Goal: Task Accomplishment & Management: Use online tool/utility

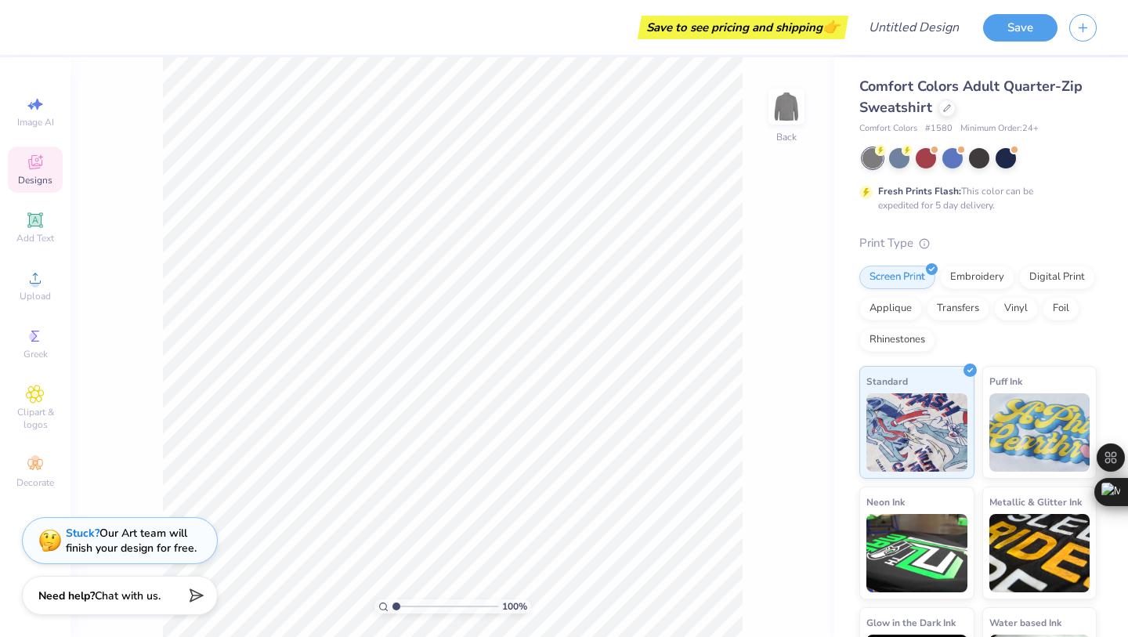
click at [154, 542] on div "Stuck? Our Art team will finish your design for free." at bounding box center [131, 541] width 131 height 30
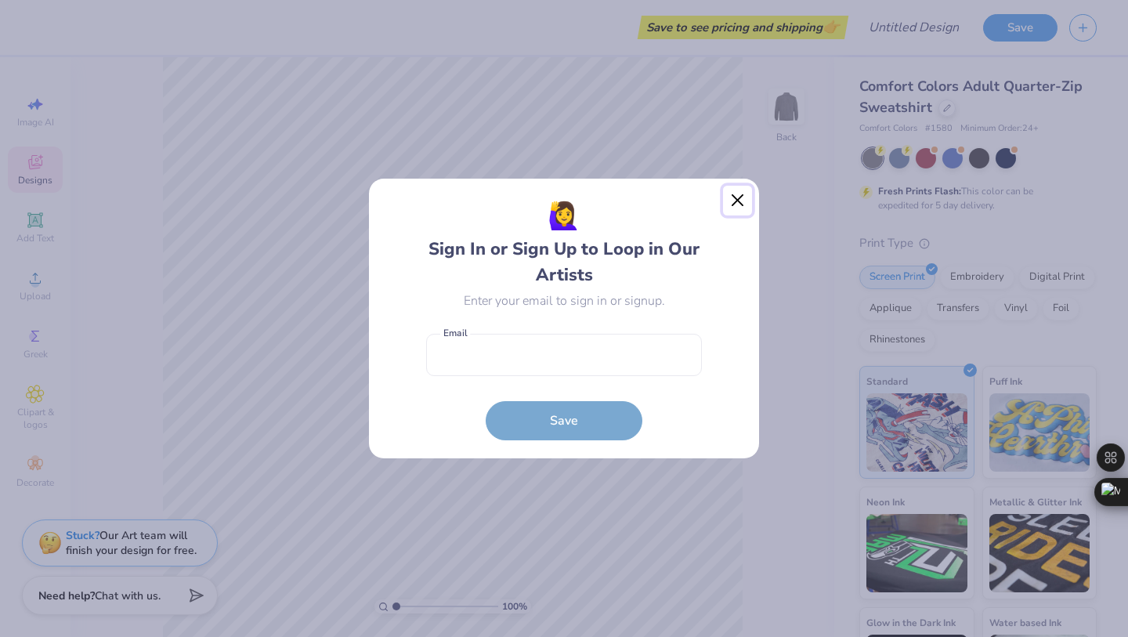
click at [733, 215] on button "Close" at bounding box center [738, 201] width 30 height 30
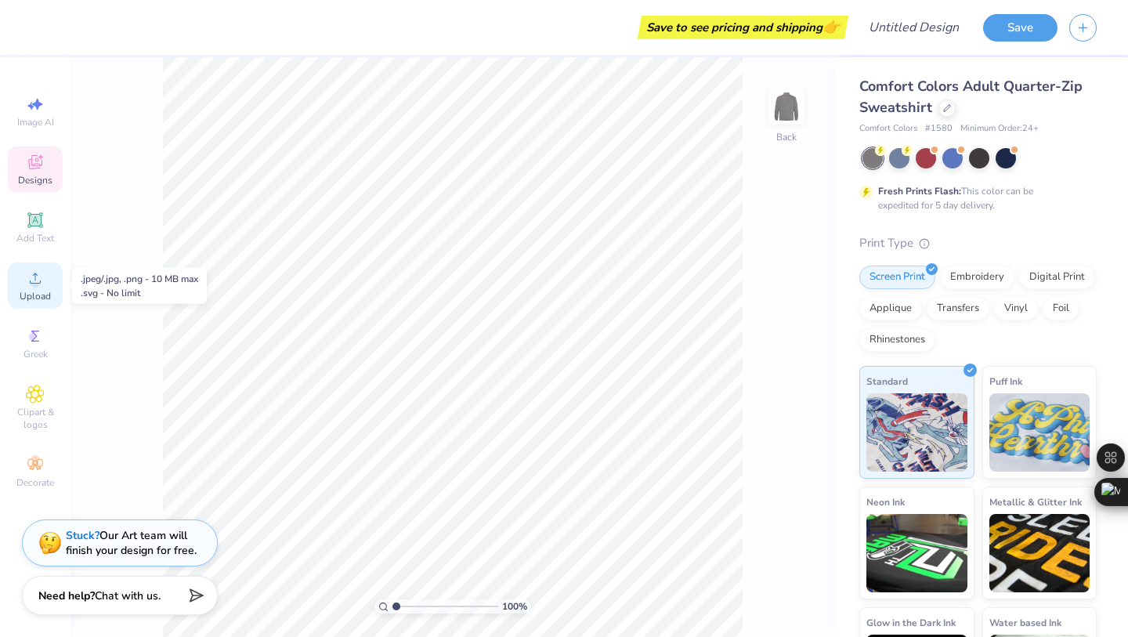
click at [33, 305] on div "Upload" at bounding box center [35, 285] width 55 height 46
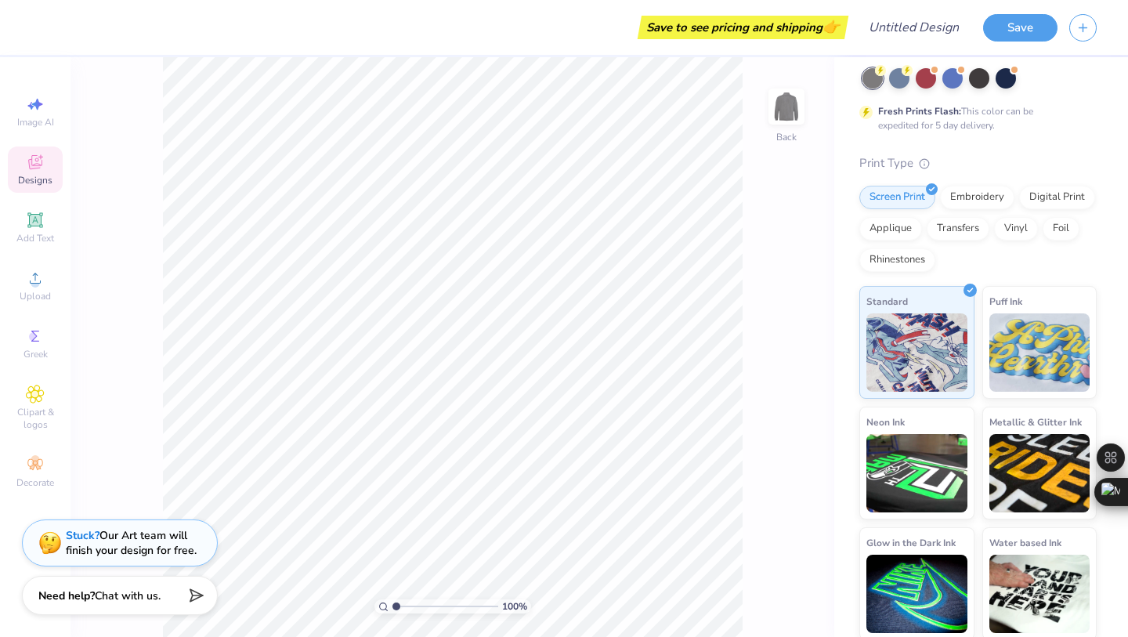
scroll to position [83, 0]
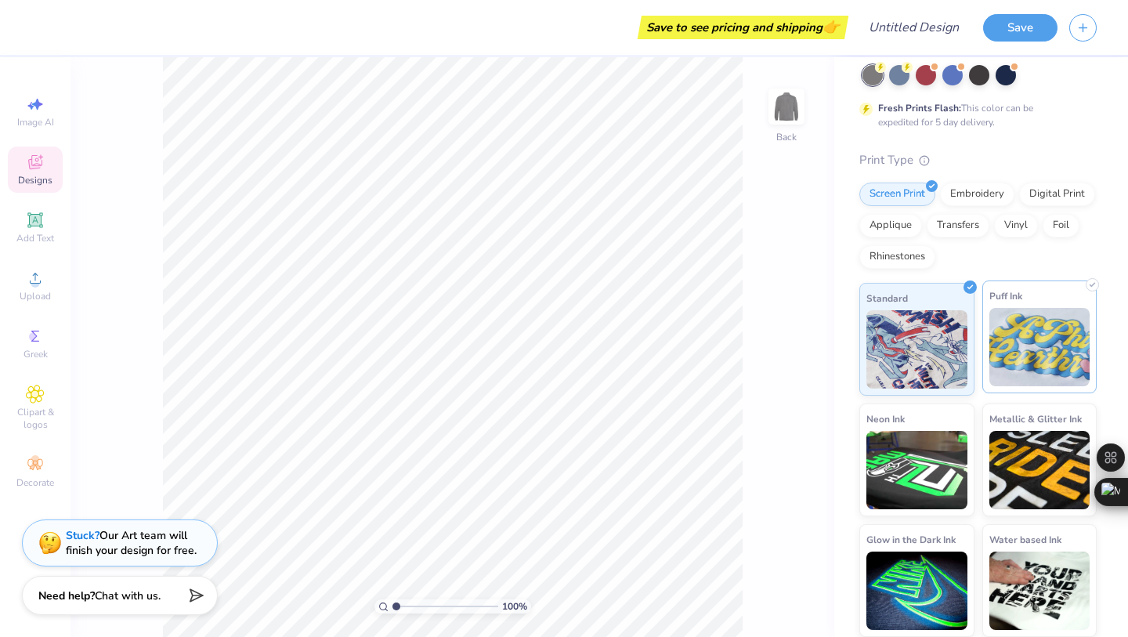
click at [1022, 316] on img at bounding box center [1039, 347] width 101 height 78
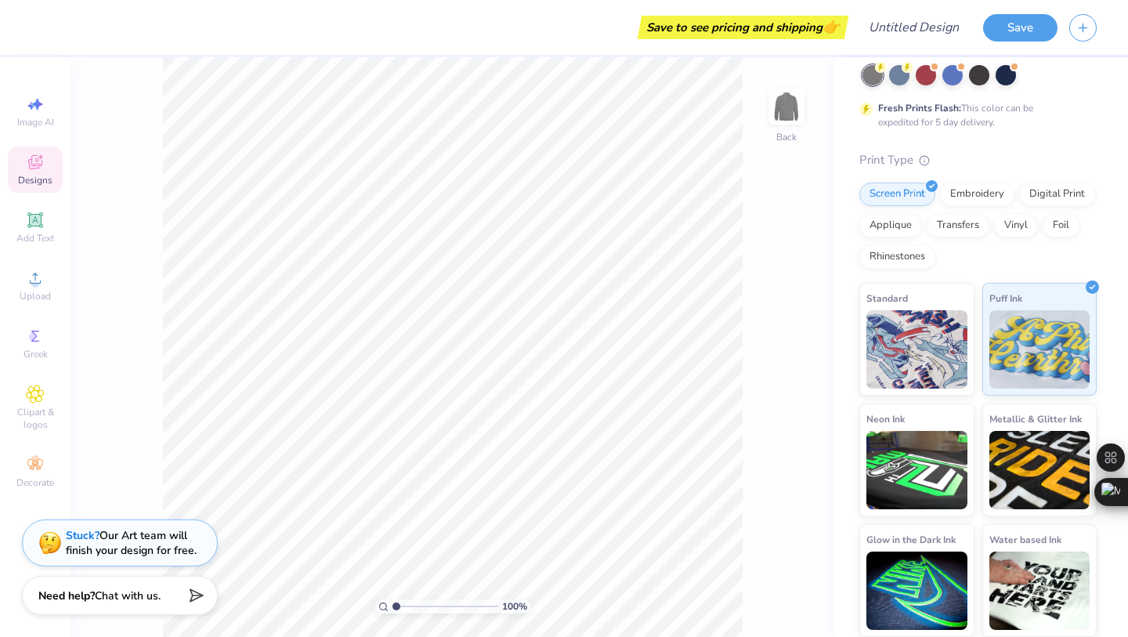
scroll to position [0, 0]
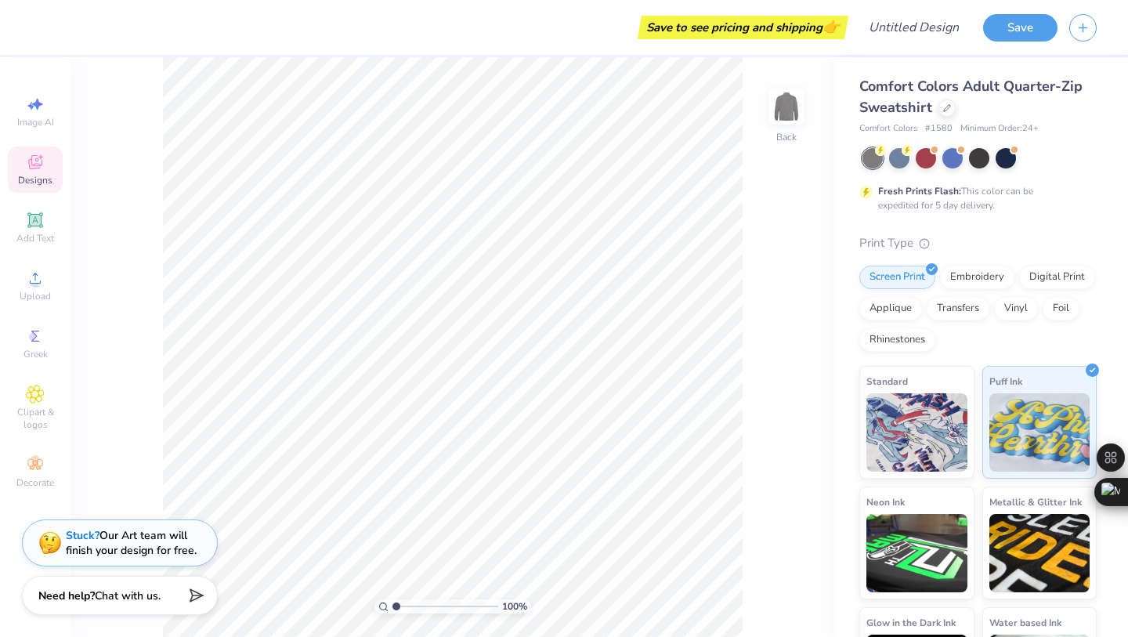
click at [35, 185] on span "Designs" at bounding box center [35, 180] width 34 height 13
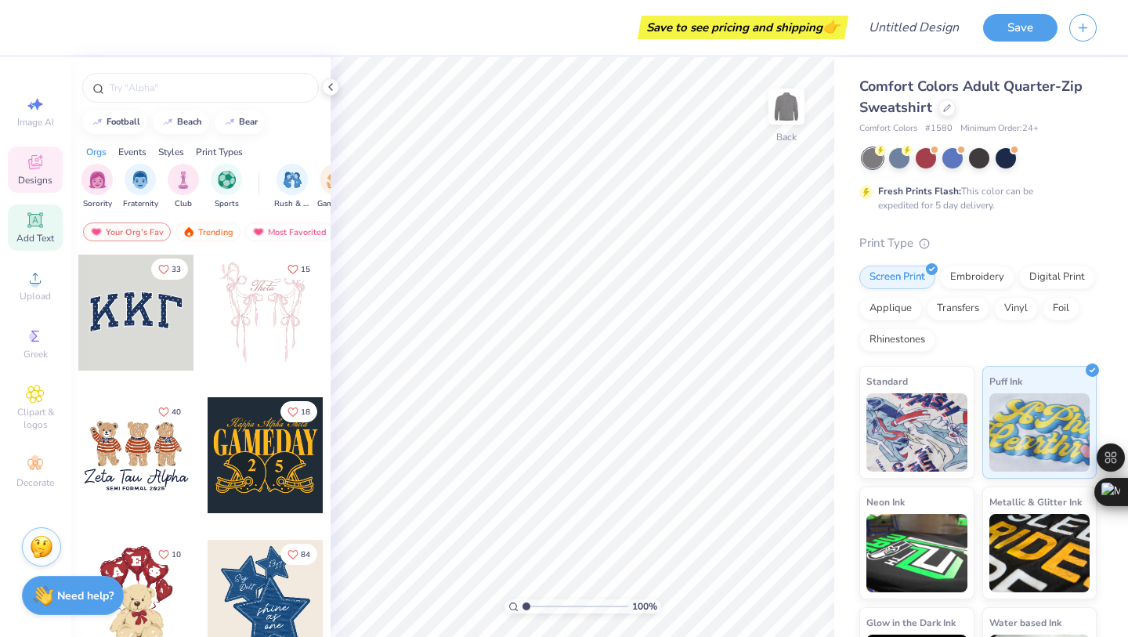
click at [40, 237] on span "Add Text" at bounding box center [35, 238] width 38 height 13
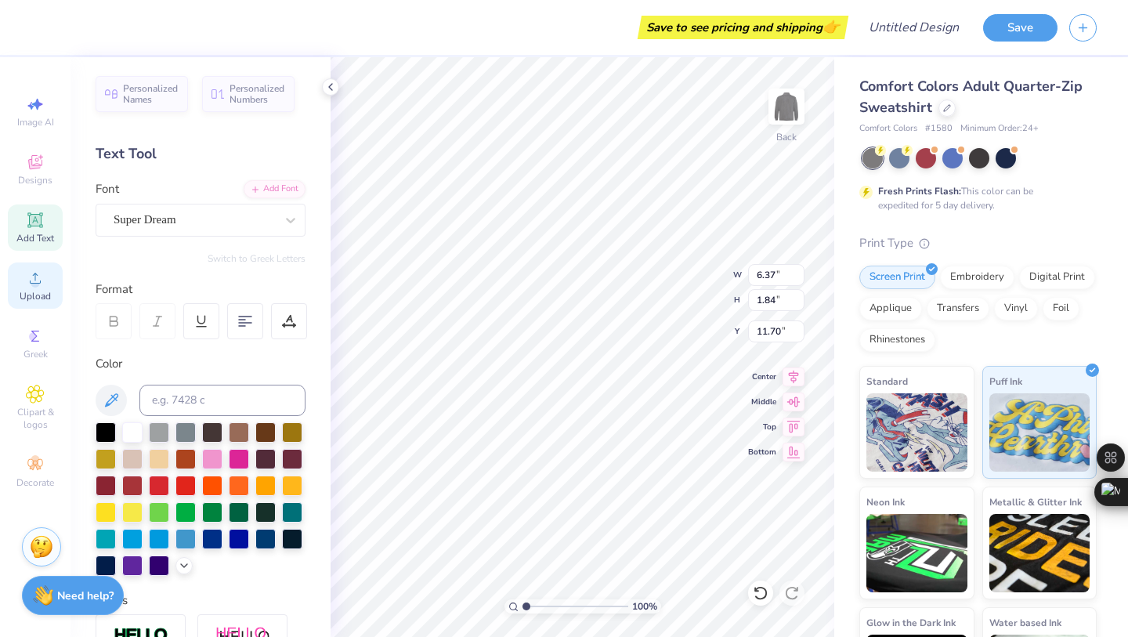
click at [37, 290] on span "Upload" at bounding box center [35, 296] width 31 height 13
click at [36, 236] on span "Add Text" at bounding box center [35, 238] width 38 height 13
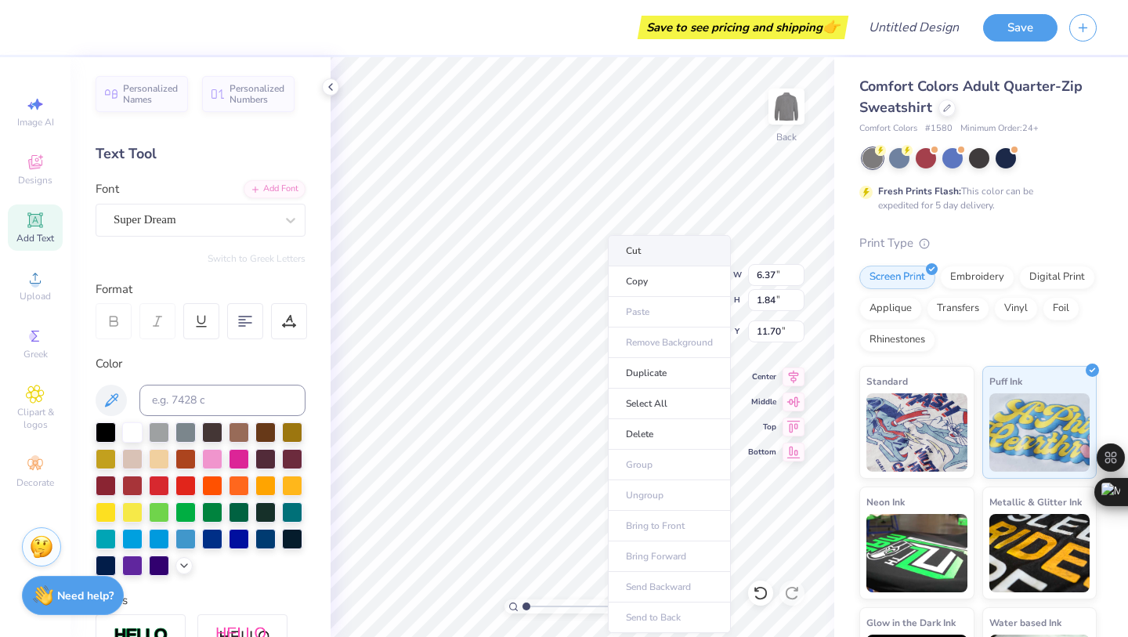
click at [649, 250] on li "Cut" at bounding box center [669, 250] width 123 height 31
click at [635, 241] on li "Cut" at bounding box center [652, 250] width 123 height 31
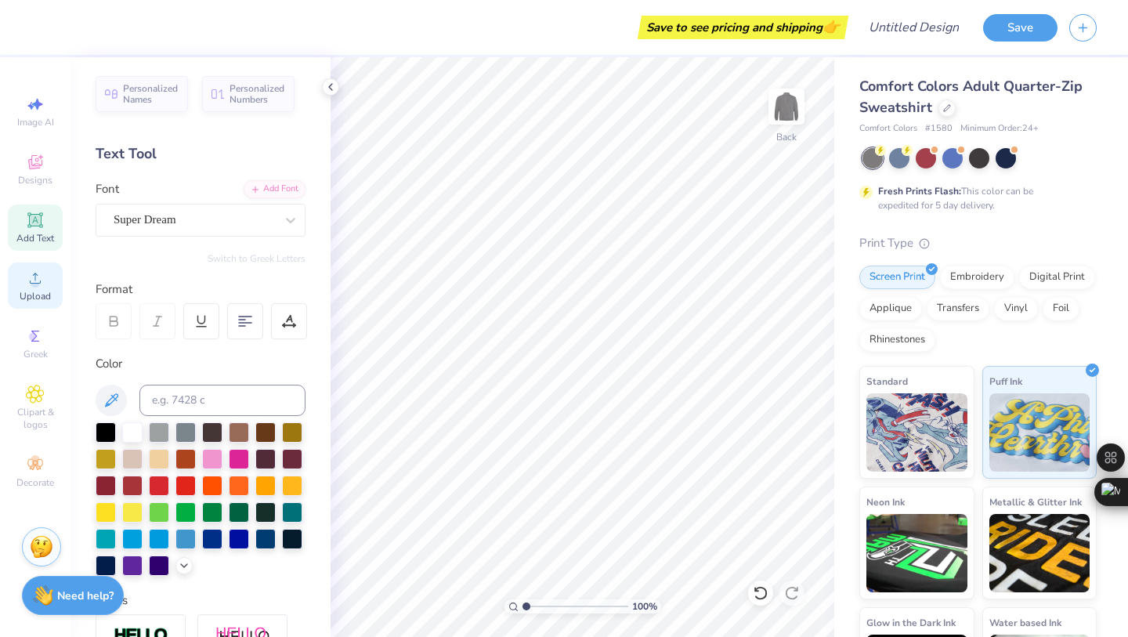
click at [24, 272] on div "Upload" at bounding box center [35, 285] width 55 height 46
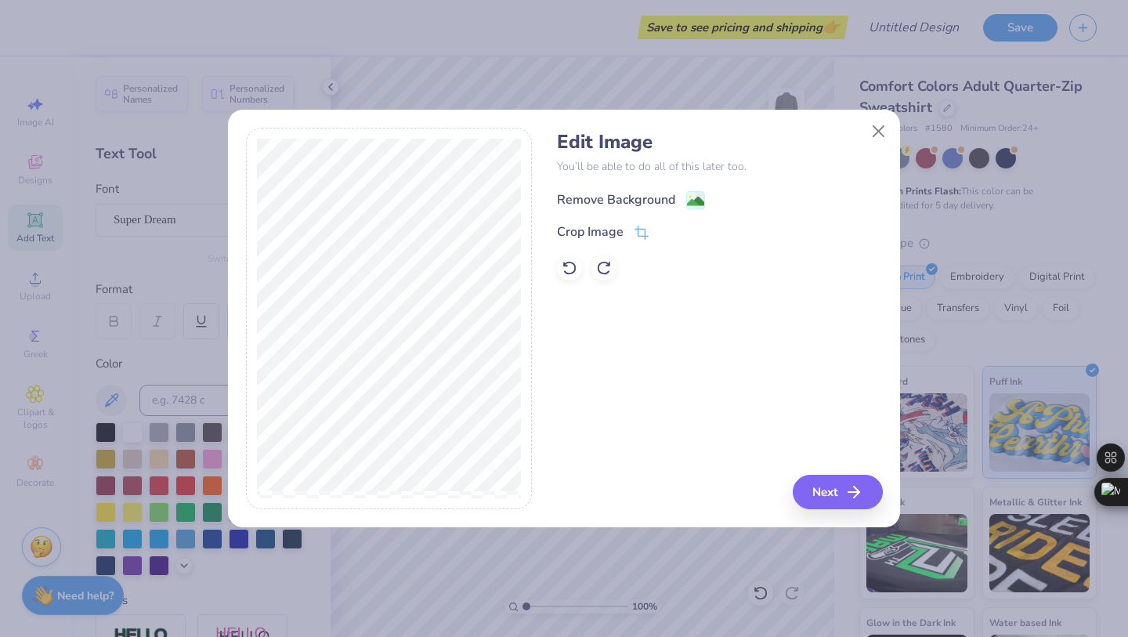
click at [698, 200] on image at bounding box center [695, 201] width 17 height 17
click at [852, 494] on icon "button" at bounding box center [854, 492] width 19 height 19
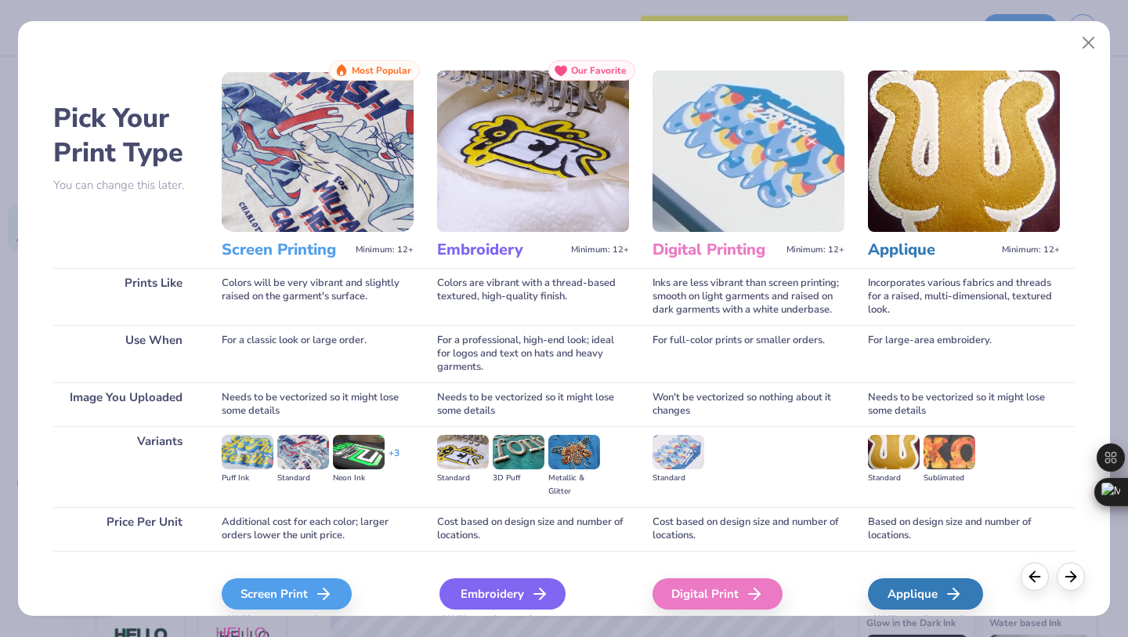
click at [522, 594] on div "Embroidery" at bounding box center [502, 593] width 126 height 31
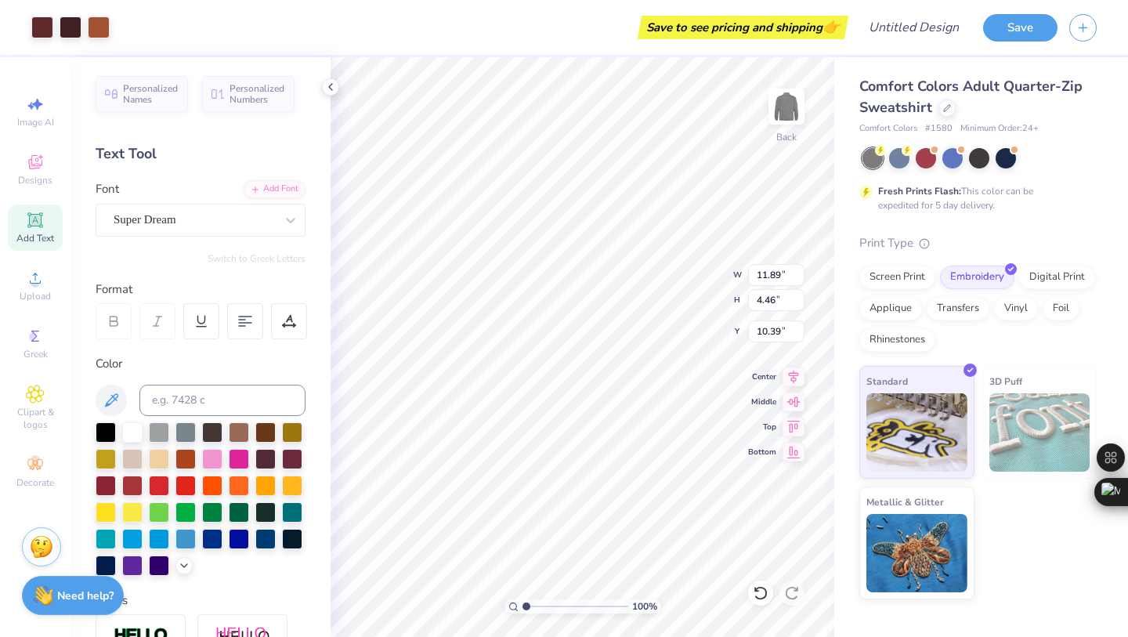
type input "4.46"
type input "1.68"
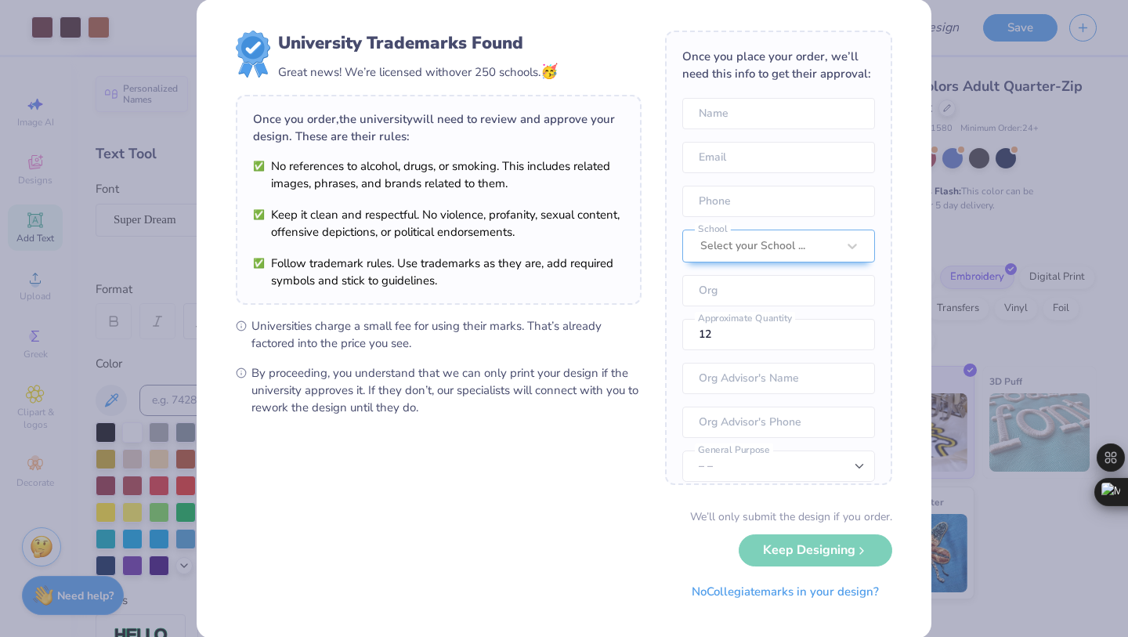
scroll to position [26, 0]
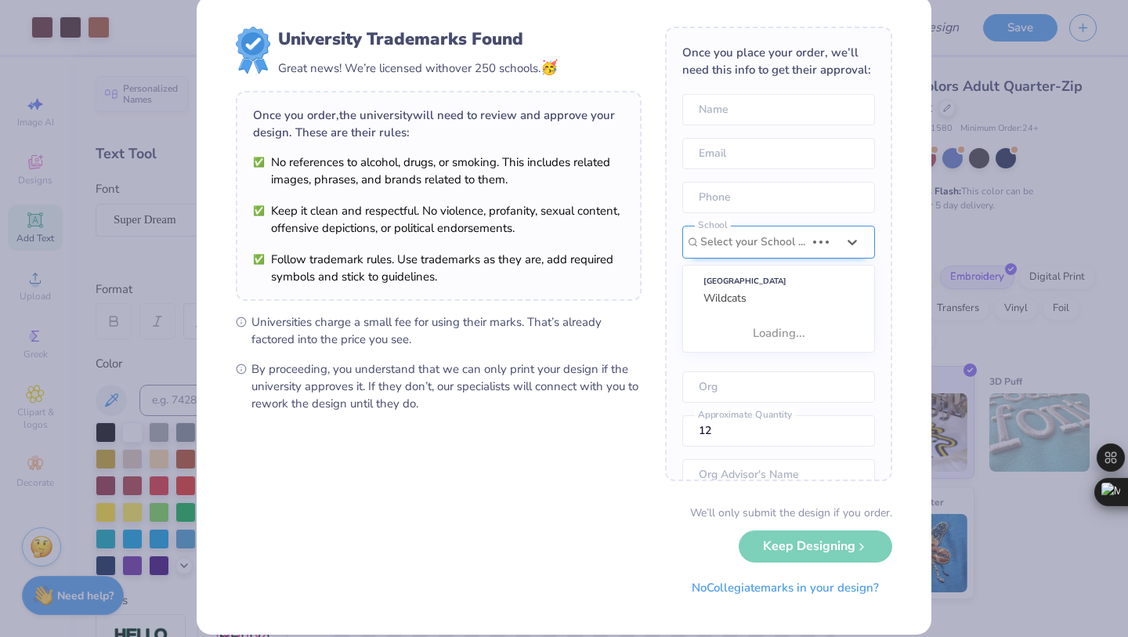
click at [766, 236] on div at bounding box center [752, 242] width 105 height 20
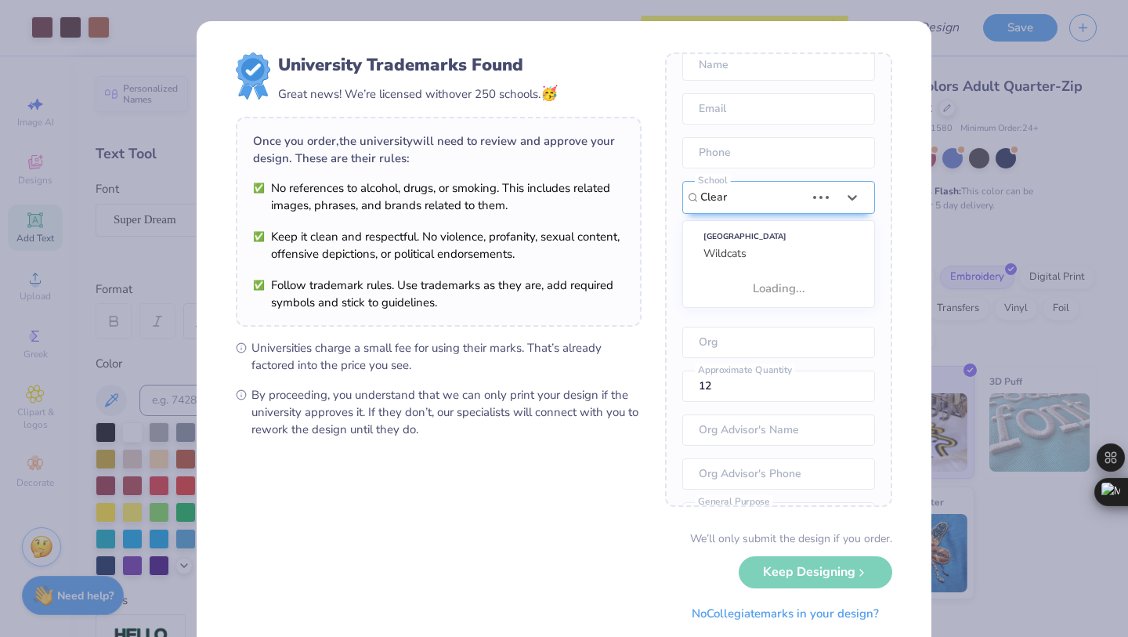
scroll to position [0, 0]
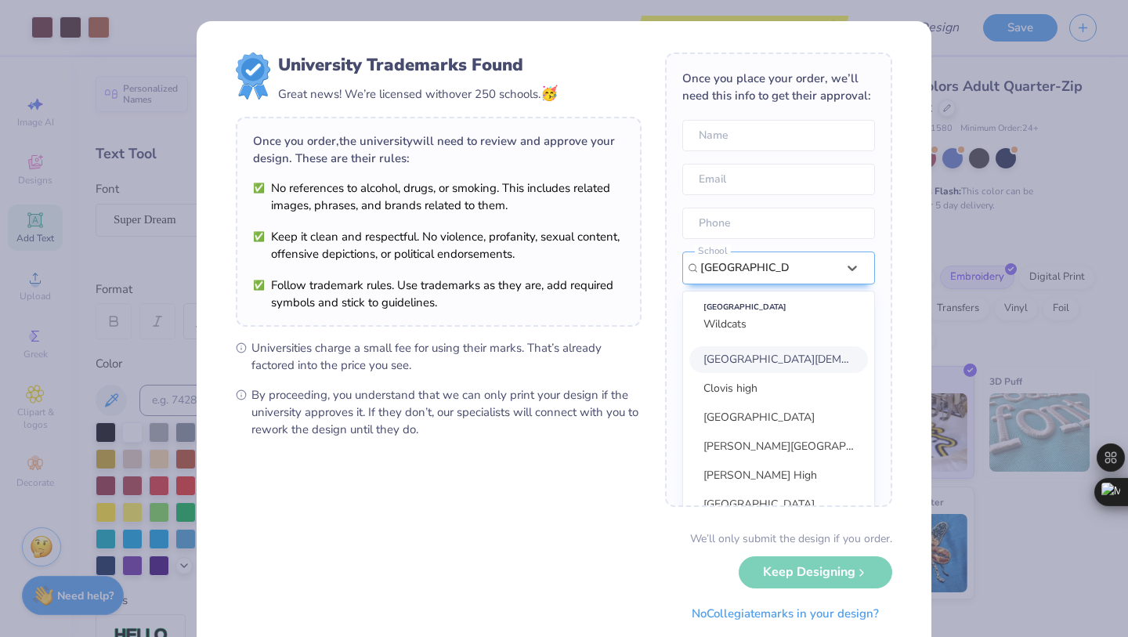
type input "[GEOGRAPHIC_DATA]"
click at [566, 431] on span "By proceeding, you understand that we can only print your design if the univers…" at bounding box center [446, 412] width 390 height 52
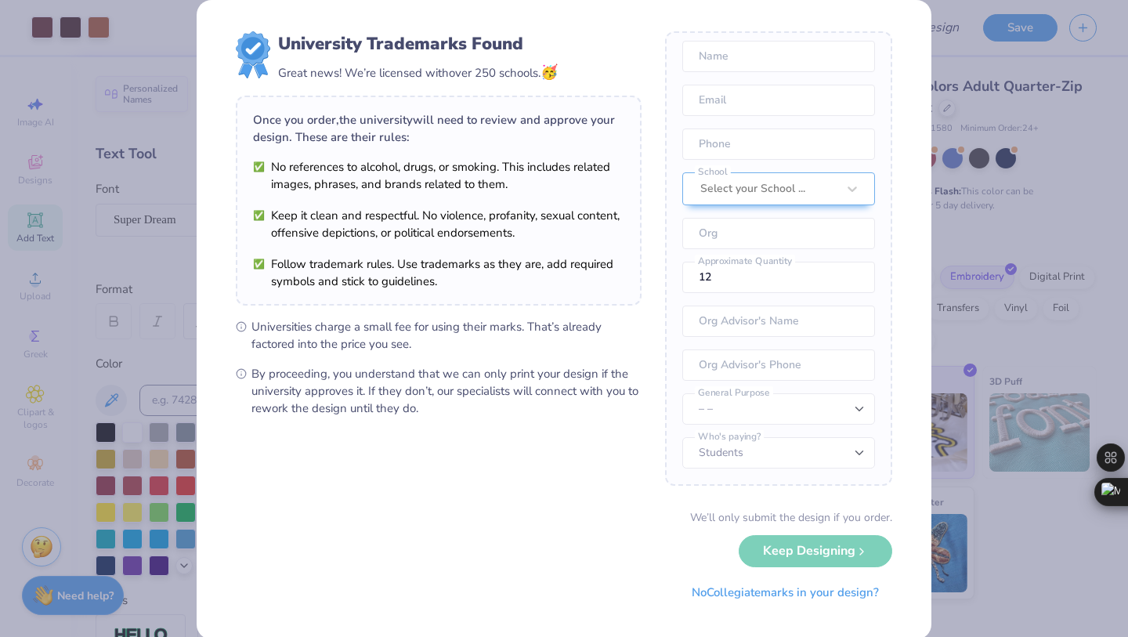
scroll to position [45, 0]
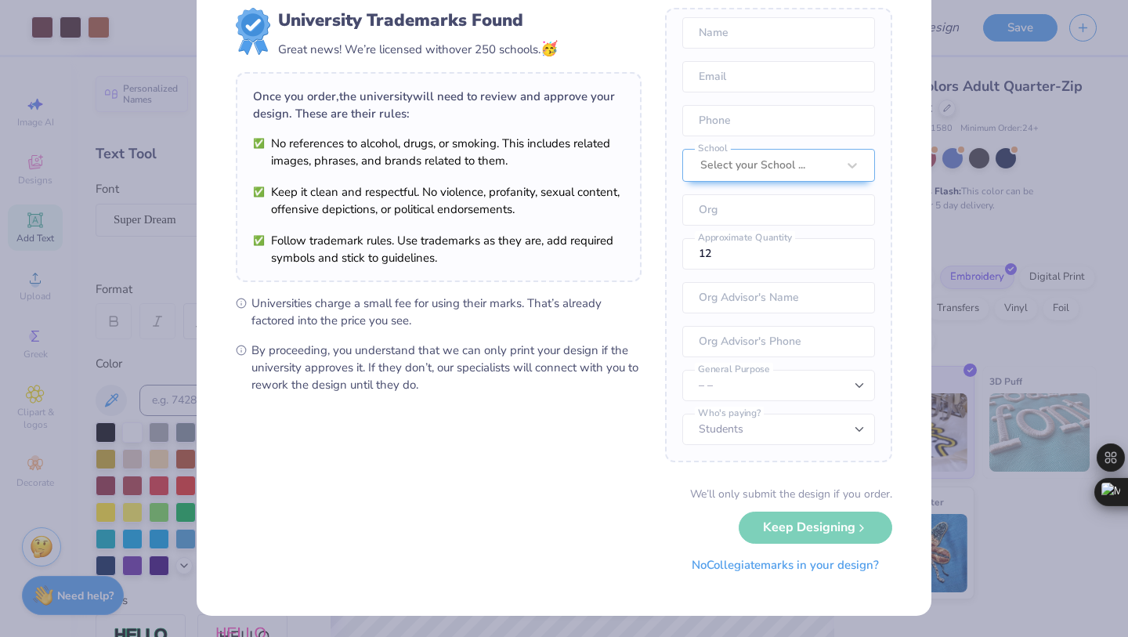
click at [778, 572] on button "No Collegiate marks in your design?" at bounding box center [785, 565] width 214 height 32
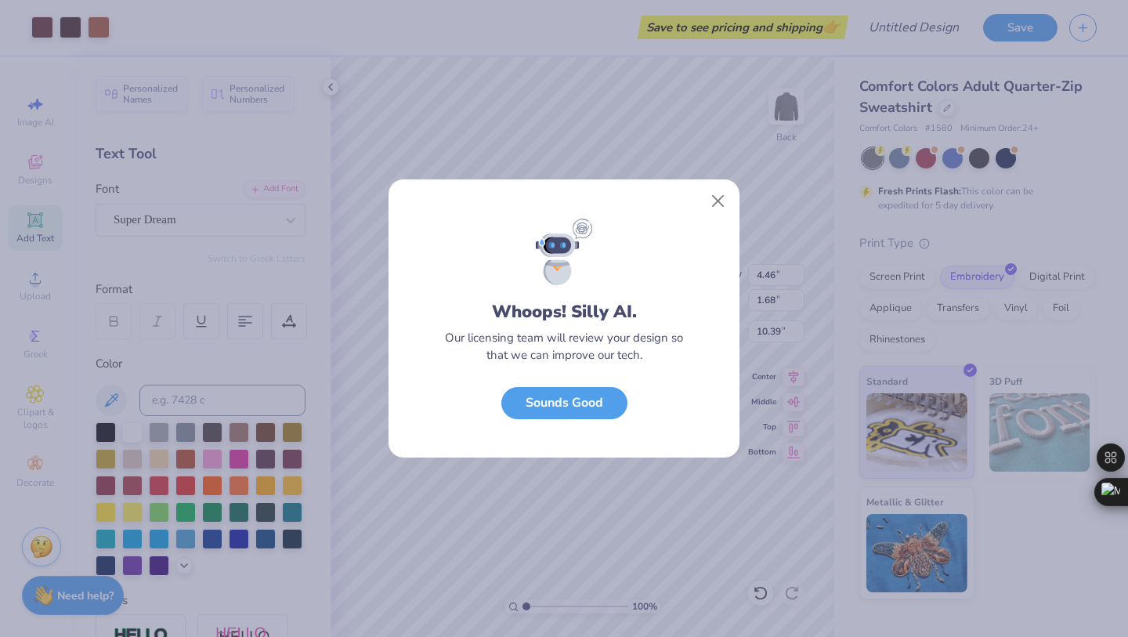
scroll to position [0, 0]
click at [607, 397] on button "Sounds Good" at bounding box center [564, 399] width 126 height 32
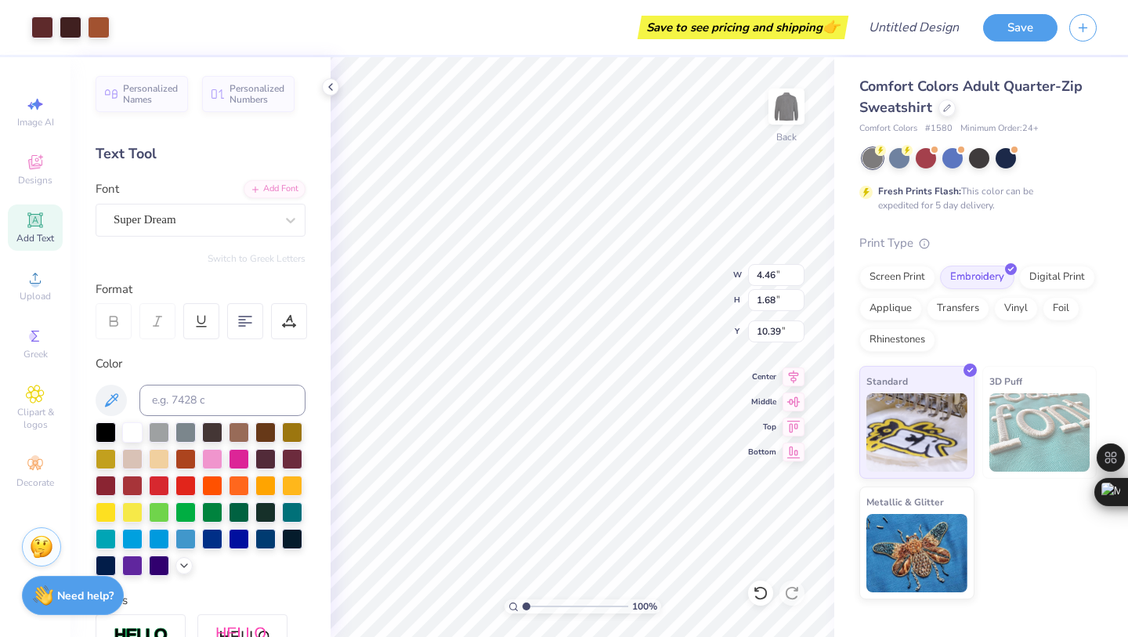
type input "2.16"
type input "0.36"
type input "0.51"
type input "3.21"
click at [278, 213] on div at bounding box center [291, 220] width 28 height 28
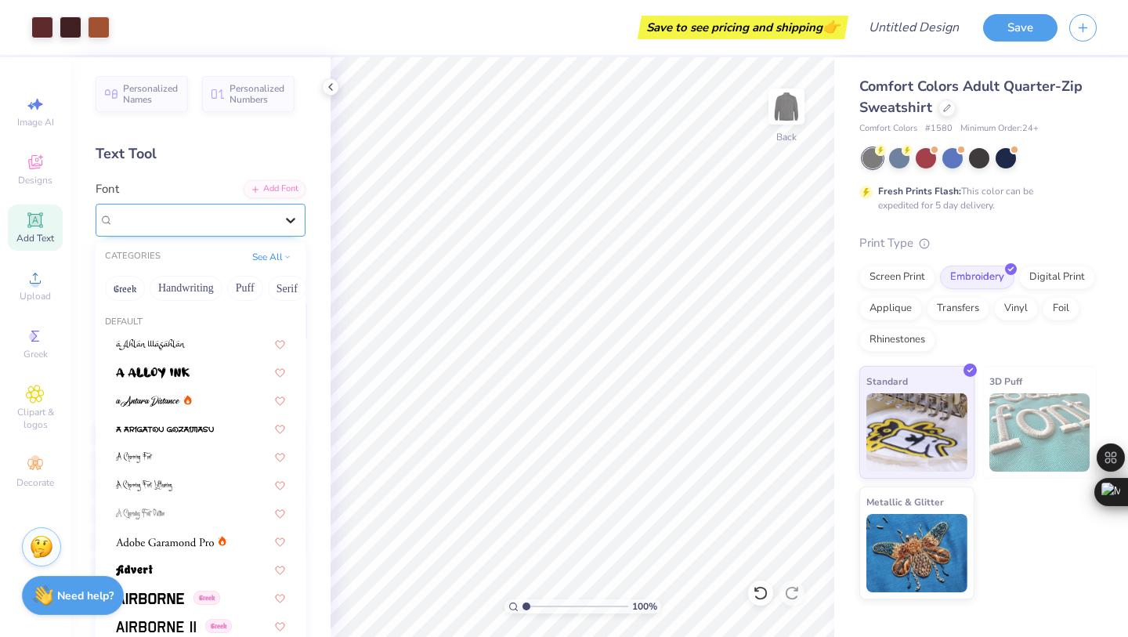
click at [278, 215] on div at bounding box center [291, 220] width 28 height 28
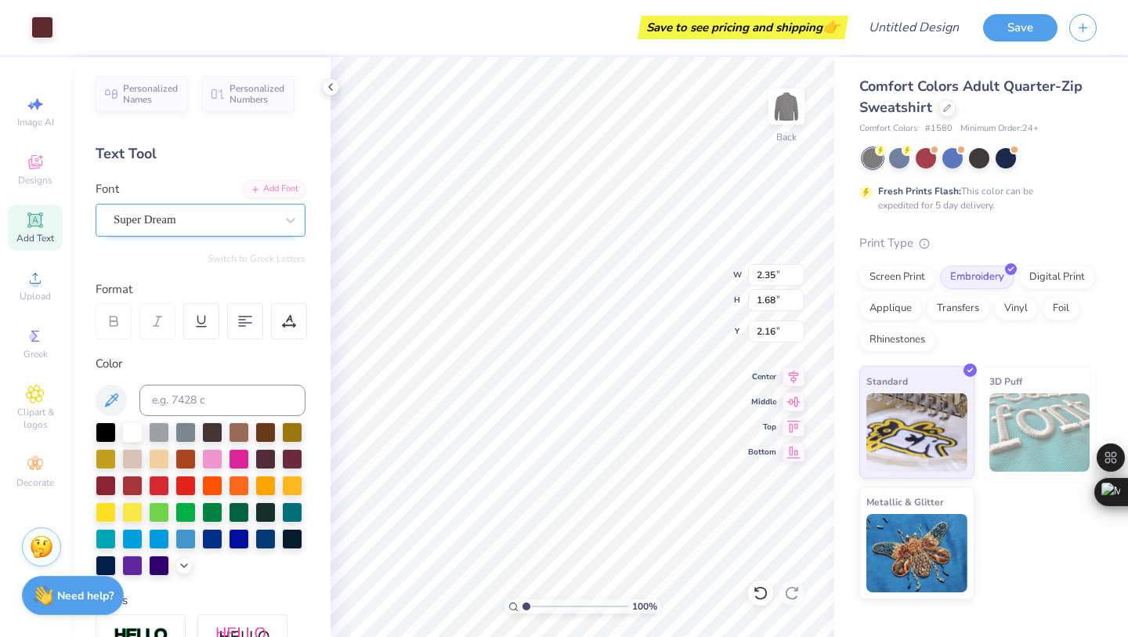
type input "0.34"
type input "0.51"
type input "3.00"
type input "3.41"
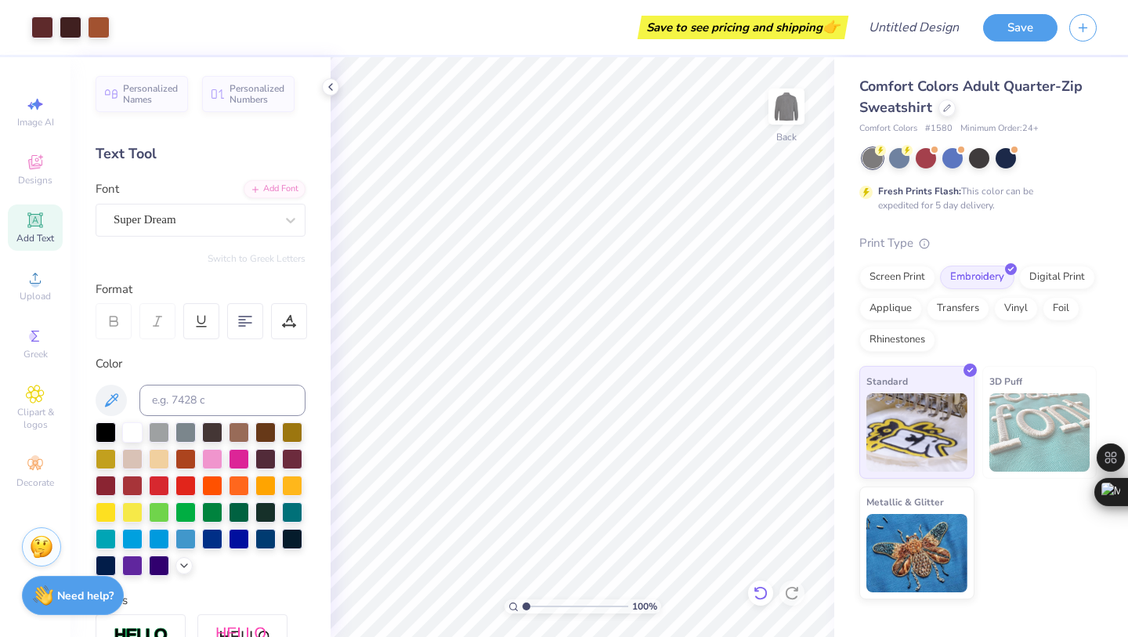
click at [757, 599] on icon at bounding box center [761, 593] width 16 height 16
click at [765, 593] on icon at bounding box center [761, 593] width 16 height 16
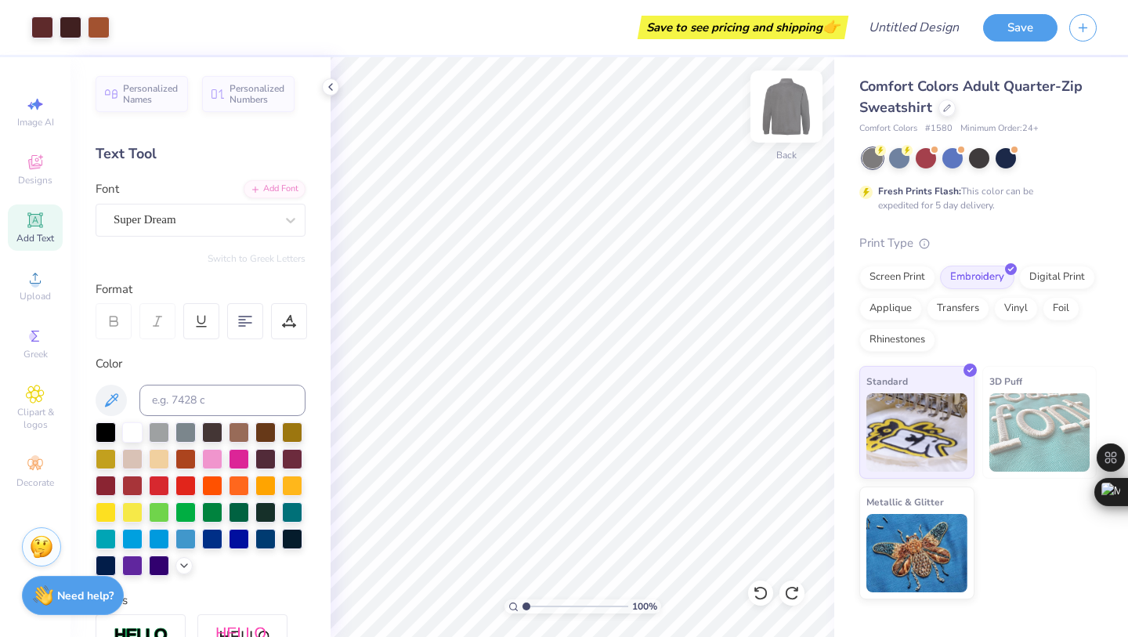
click at [788, 113] on img at bounding box center [786, 106] width 63 height 63
click at [795, 125] on img at bounding box center [786, 106] width 63 height 63
click at [925, 34] on input "Design Title" at bounding box center [933, 27] width 77 height 31
click at [978, 161] on div at bounding box center [979, 156] width 20 height 20
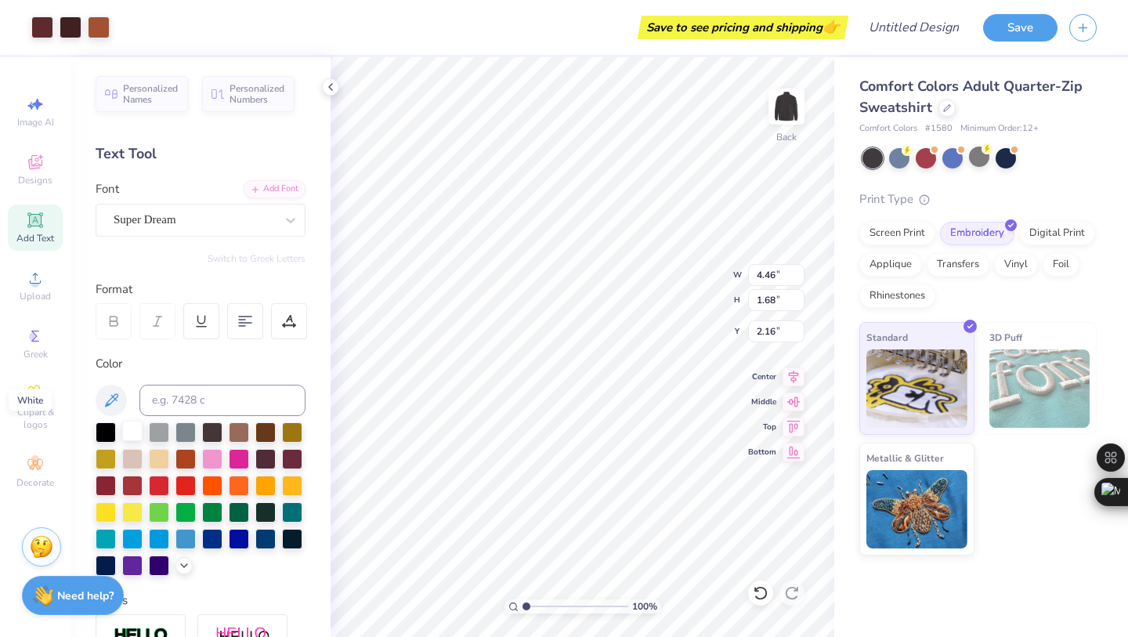
click at [139, 434] on div at bounding box center [132, 431] width 20 height 20
click at [134, 431] on div at bounding box center [132, 431] width 20 height 20
click at [136, 434] on div at bounding box center [132, 431] width 20 height 20
click at [103, 396] on icon at bounding box center [111, 400] width 19 height 19
click at [126, 433] on div at bounding box center [132, 431] width 20 height 20
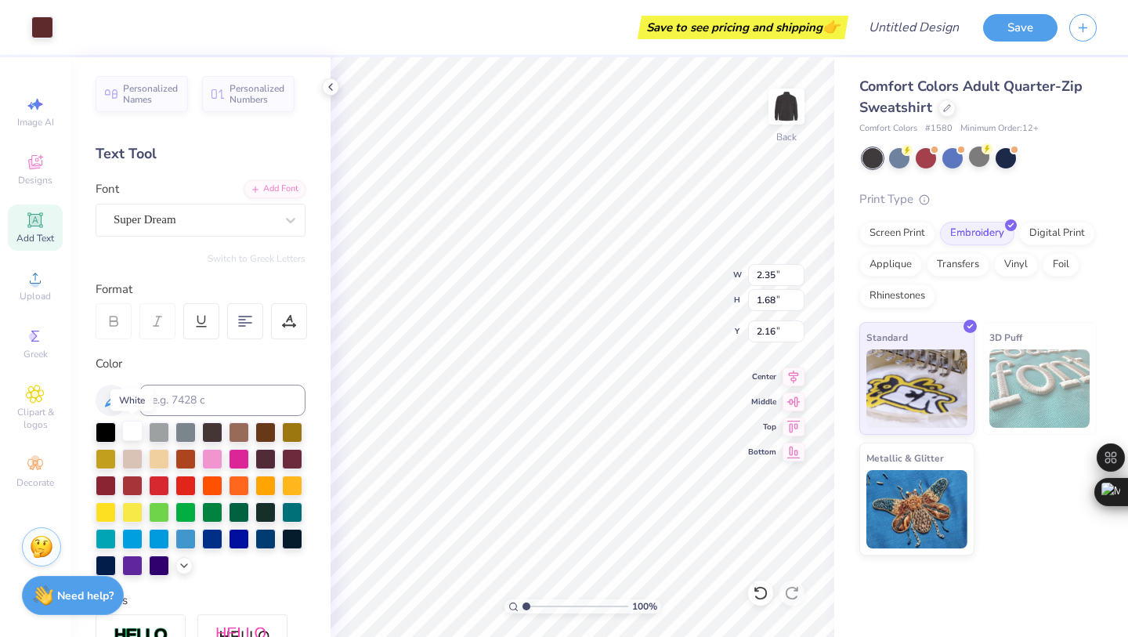
click at [127, 433] on div at bounding box center [132, 431] width 20 height 20
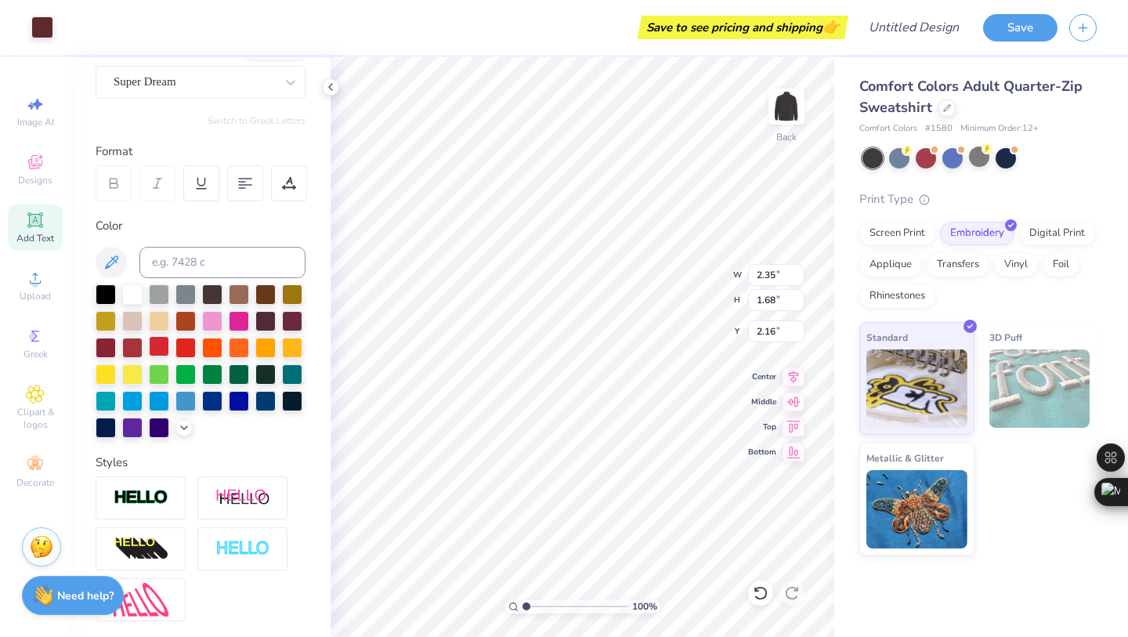
scroll to position [141, 0]
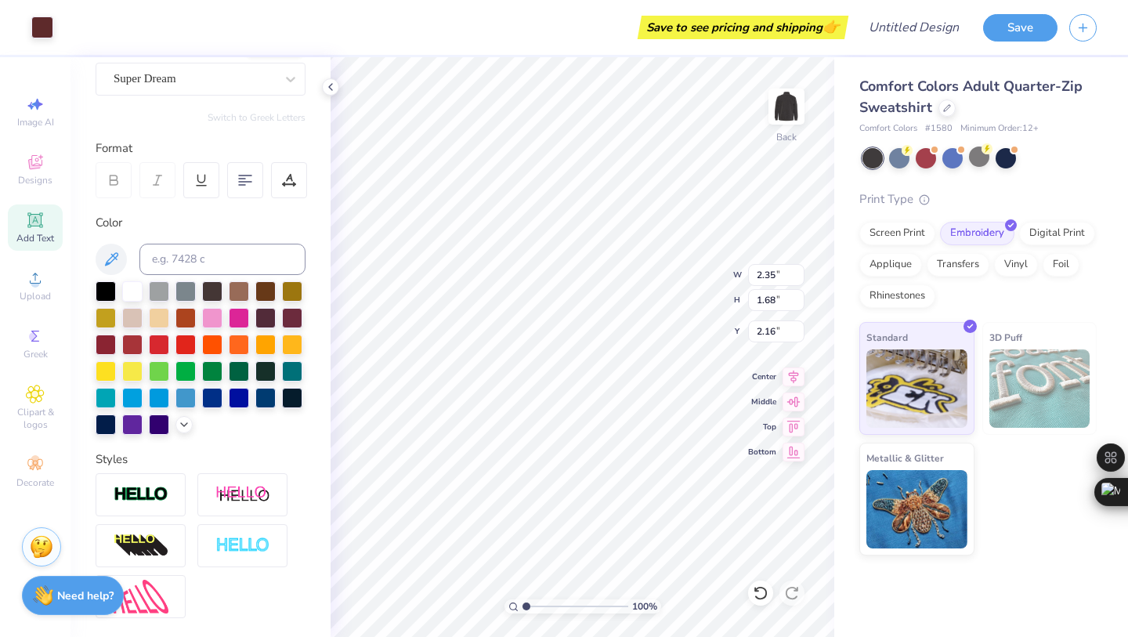
type input "0.33"
type input "0.51"
type input "3.22"
click at [135, 291] on div at bounding box center [132, 290] width 20 height 20
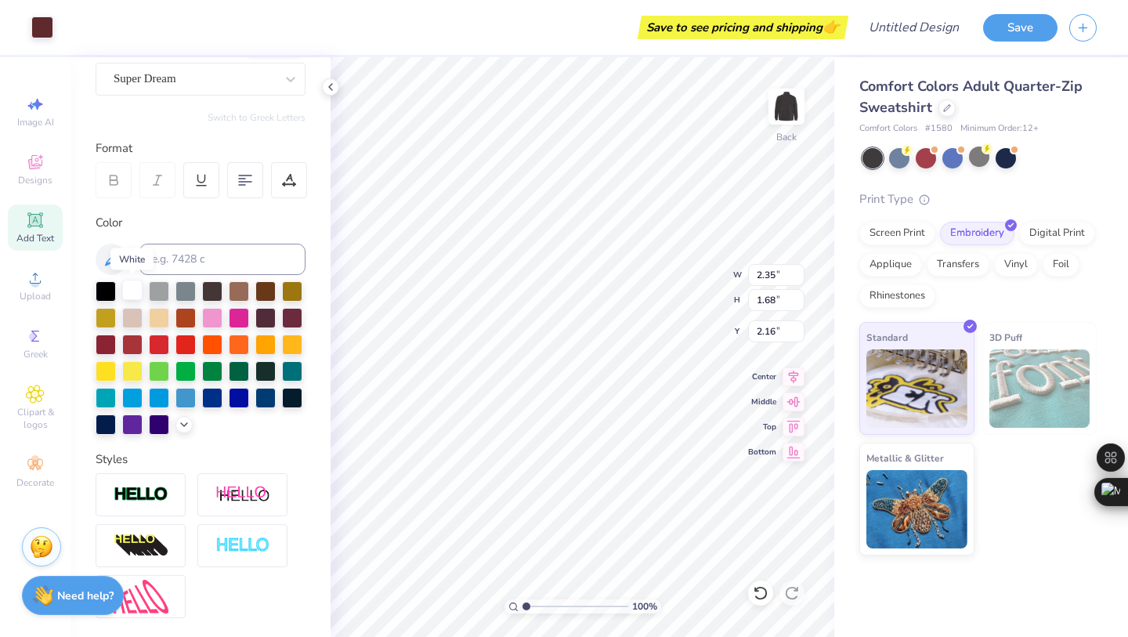
click at [135, 291] on div at bounding box center [132, 290] width 20 height 20
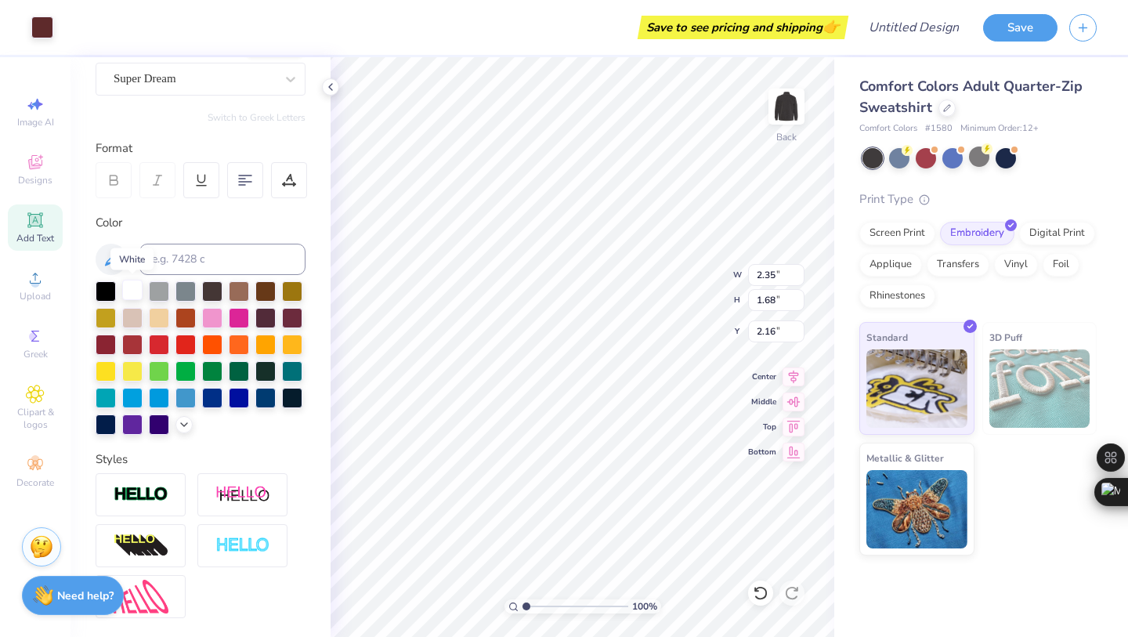
click at [135, 291] on div at bounding box center [132, 290] width 20 height 20
click at [49, 31] on div at bounding box center [42, 26] width 22 height 22
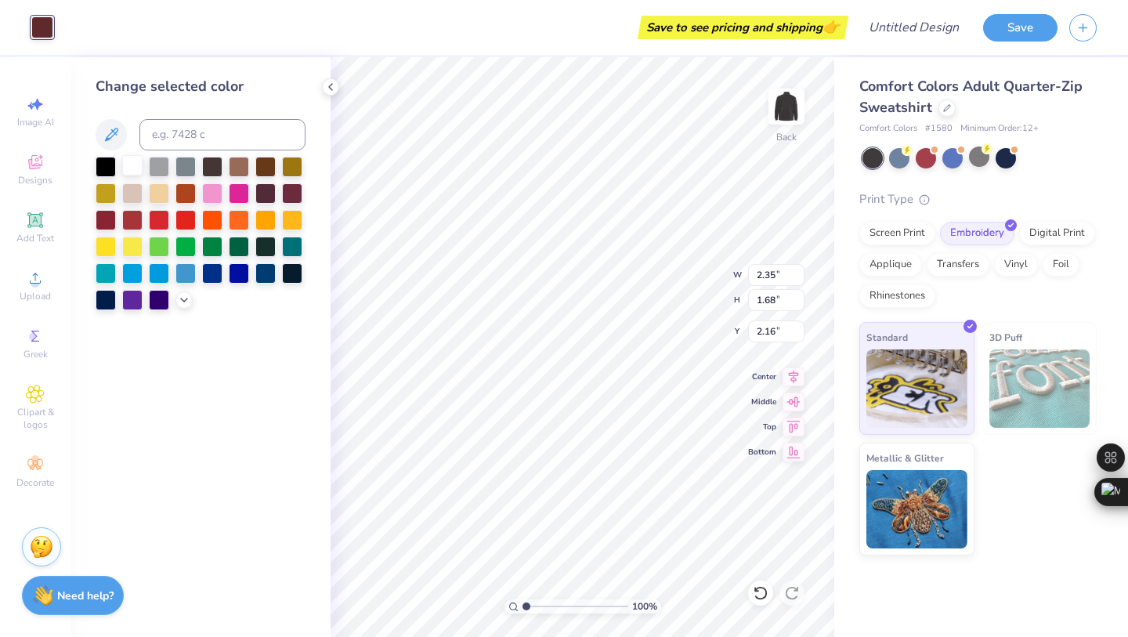
click at [132, 165] on div at bounding box center [132, 165] width 20 height 20
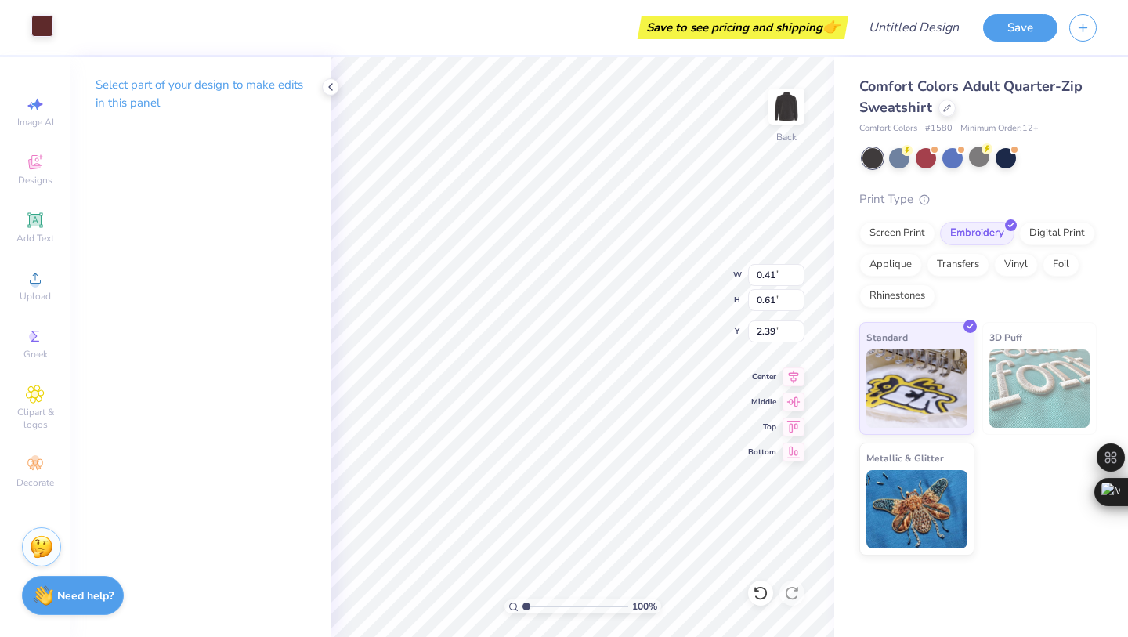
click at [42, 26] on div at bounding box center [42, 26] width 22 height 22
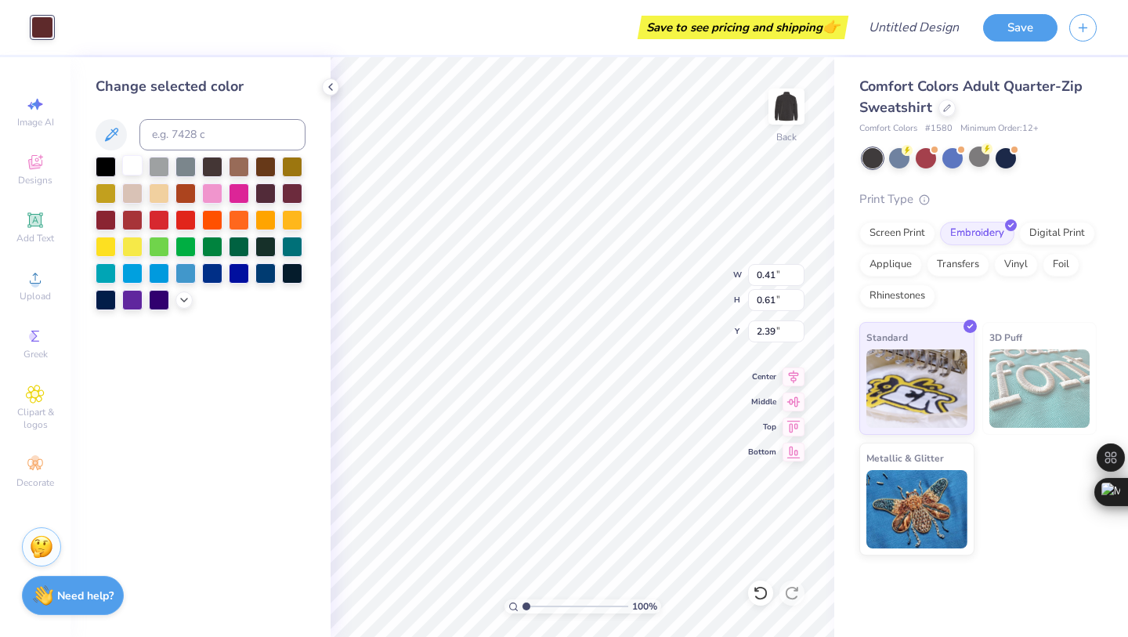
click at [138, 169] on div at bounding box center [132, 165] width 20 height 20
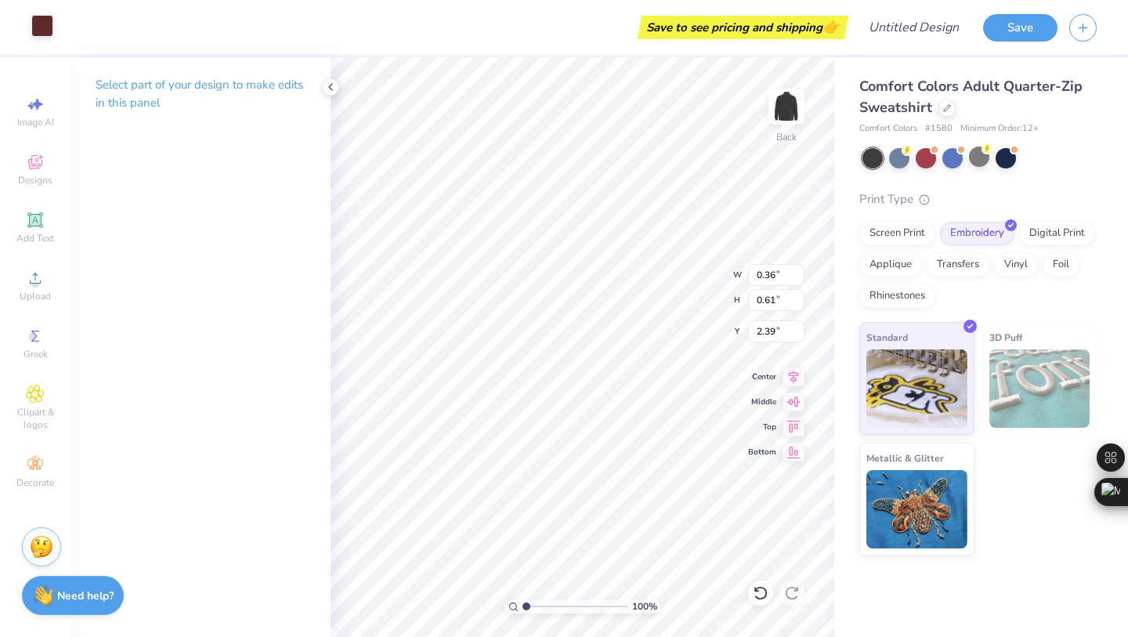
click at [39, 31] on div at bounding box center [42, 26] width 22 height 22
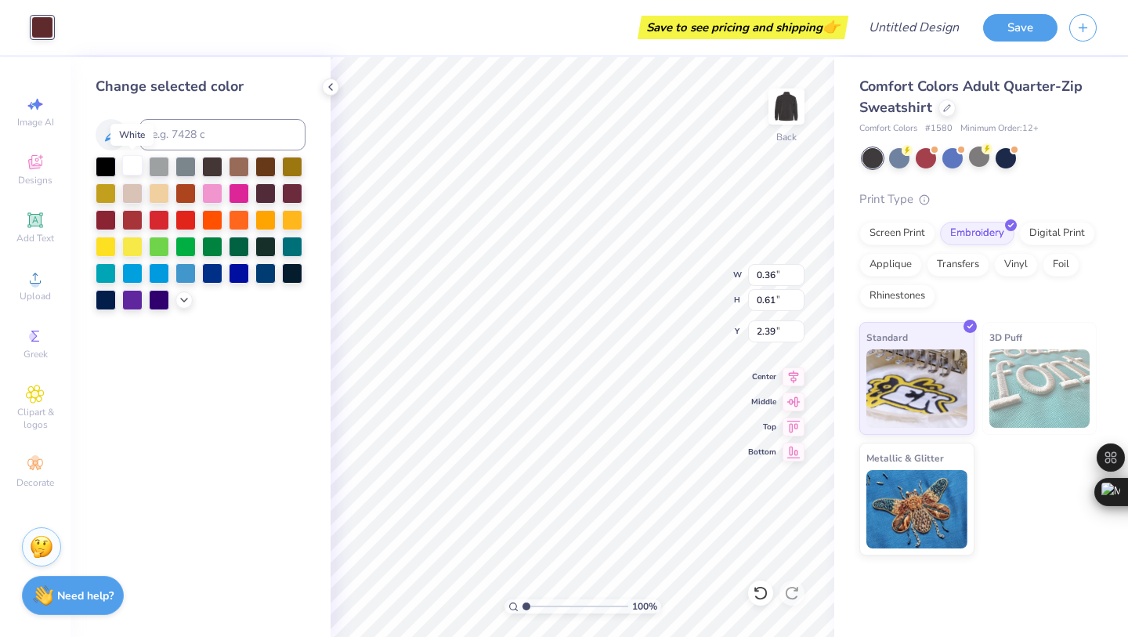
click at [129, 165] on div at bounding box center [132, 165] width 20 height 20
click at [712, 52] on div "Save to see pricing and shipping 👉" at bounding box center [454, 27] width 779 height 55
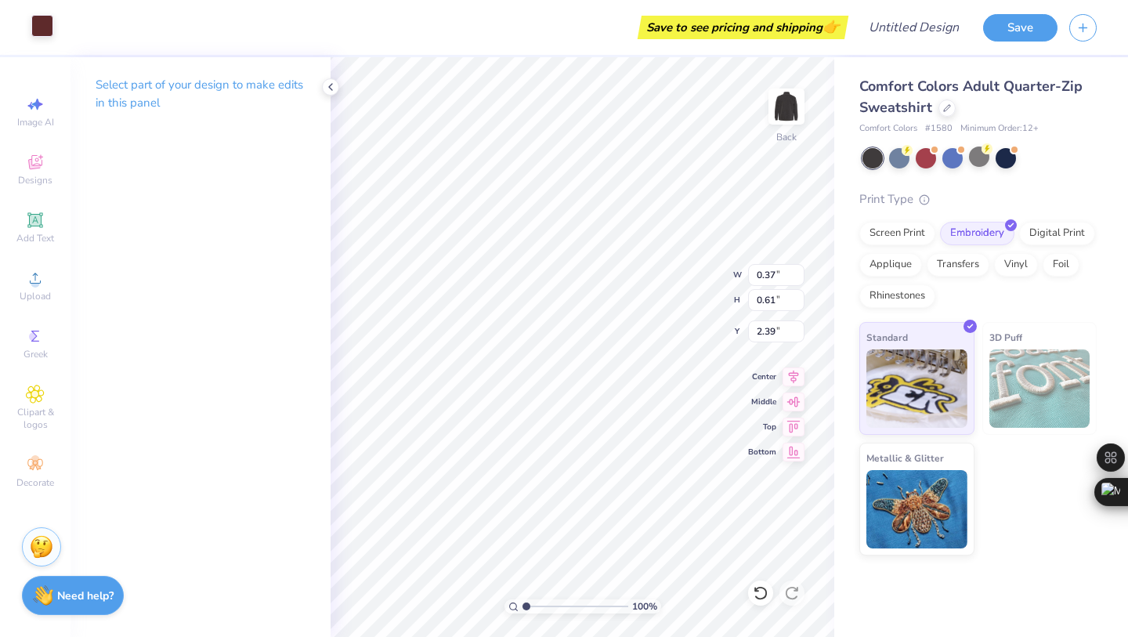
click at [47, 26] on div at bounding box center [42, 26] width 22 height 22
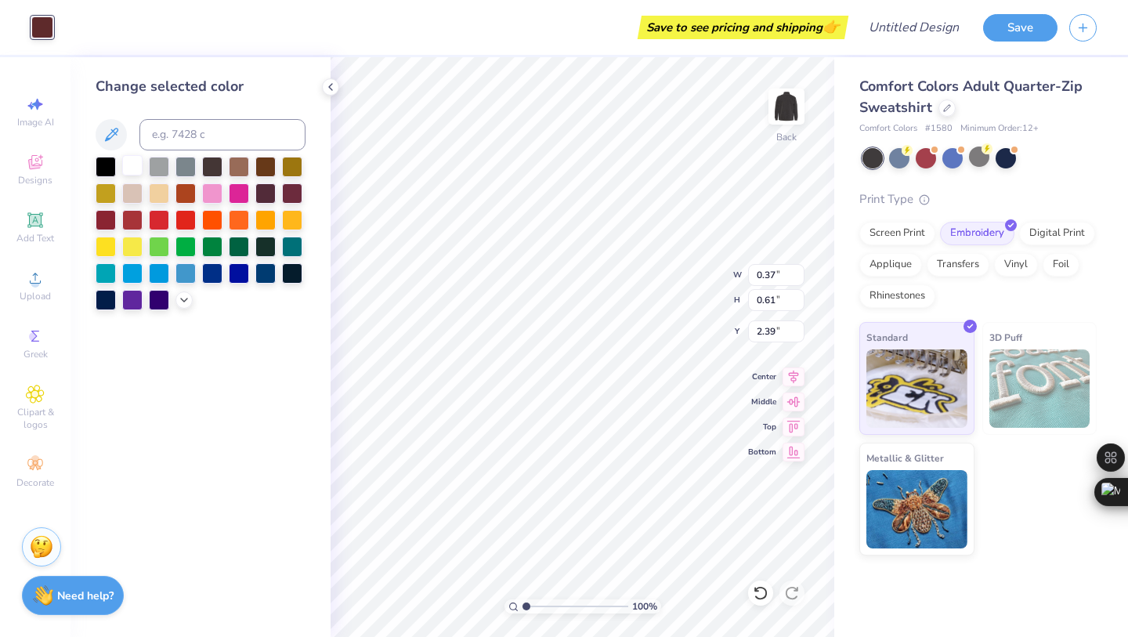
click at [137, 165] on div at bounding box center [132, 165] width 20 height 20
click at [103, 140] on icon at bounding box center [111, 134] width 19 height 19
click at [134, 165] on div at bounding box center [132, 165] width 20 height 20
click at [711, 56] on div "Art colors Save to see pricing and shipping 👉 Design Title Save Image AI Design…" at bounding box center [564, 318] width 1128 height 637
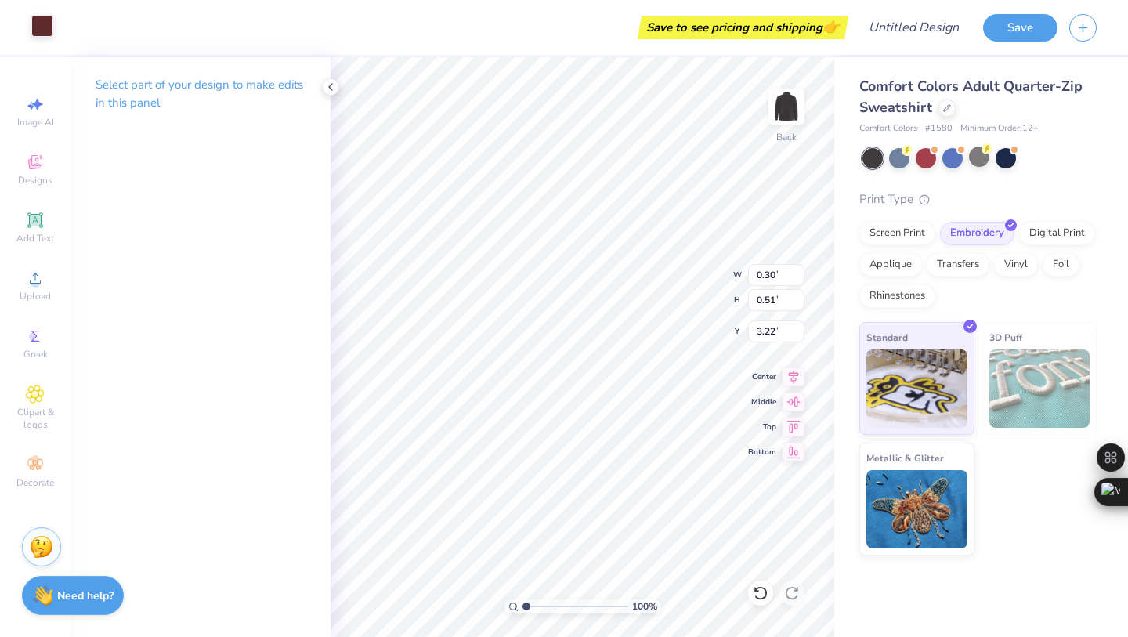
click at [47, 22] on div at bounding box center [42, 26] width 22 height 22
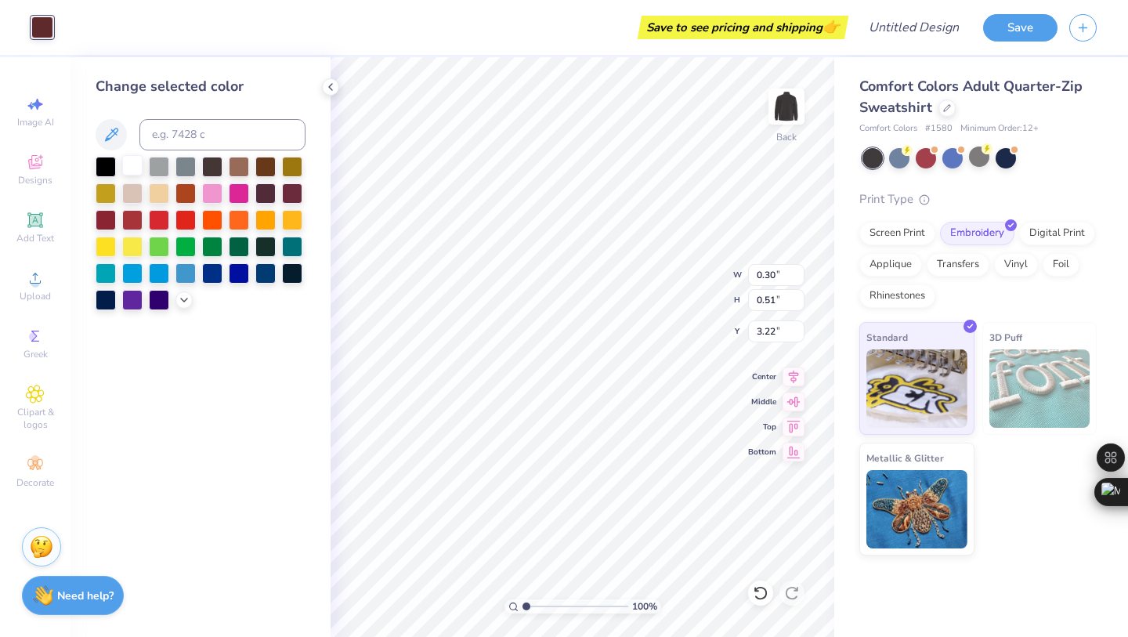
click at [128, 160] on div at bounding box center [132, 165] width 20 height 20
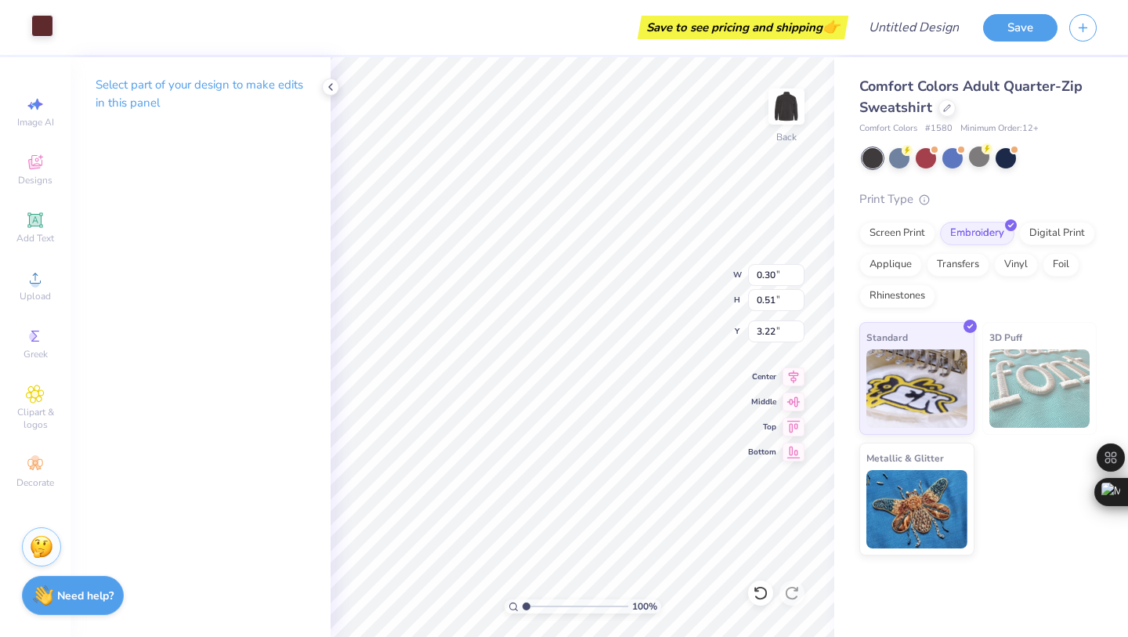
click at [53, 25] on div at bounding box center [42, 26] width 22 height 22
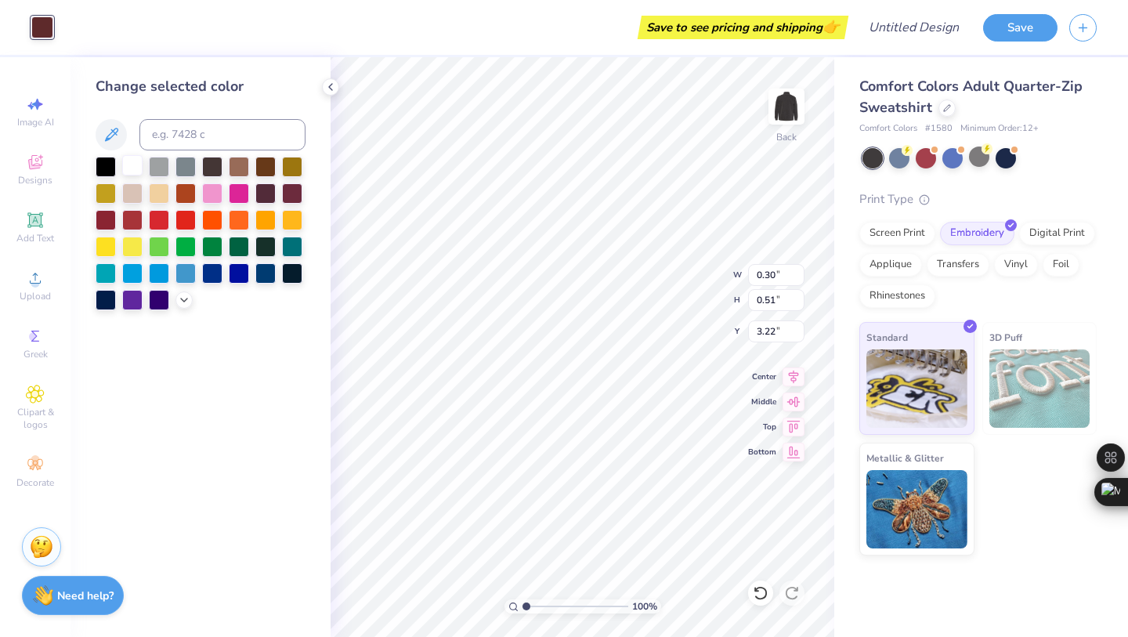
click at [137, 162] on div at bounding box center [132, 165] width 20 height 20
type input "0.36"
type input "3.21"
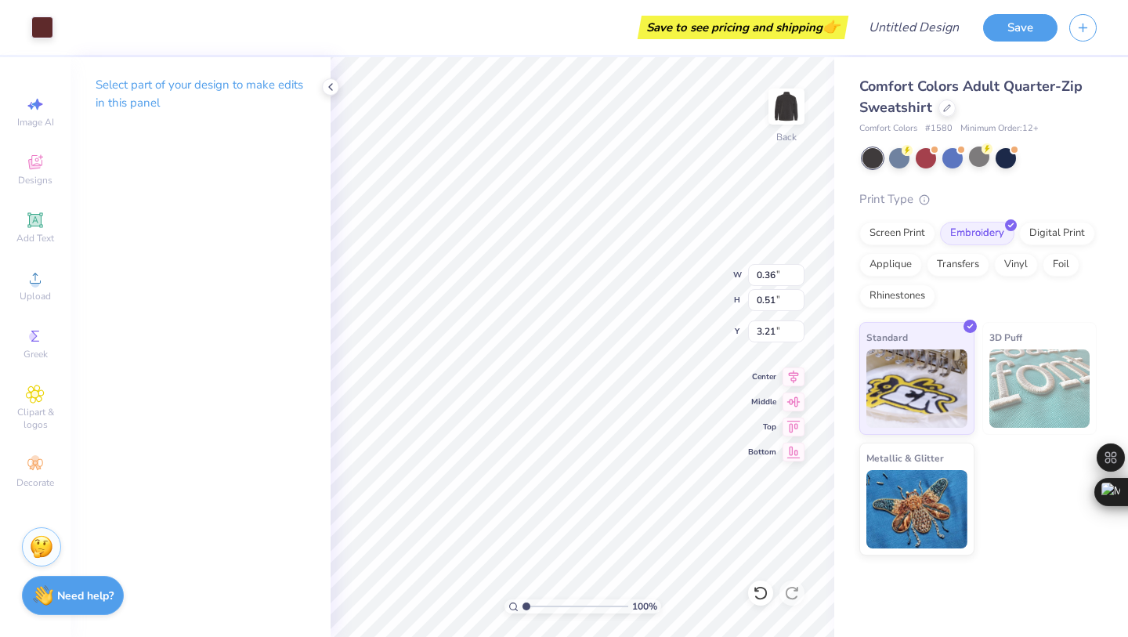
click at [25, 6] on div "Art colors" at bounding box center [26, 27] width 53 height 55
click at [38, 24] on div at bounding box center [42, 26] width 22 height 22
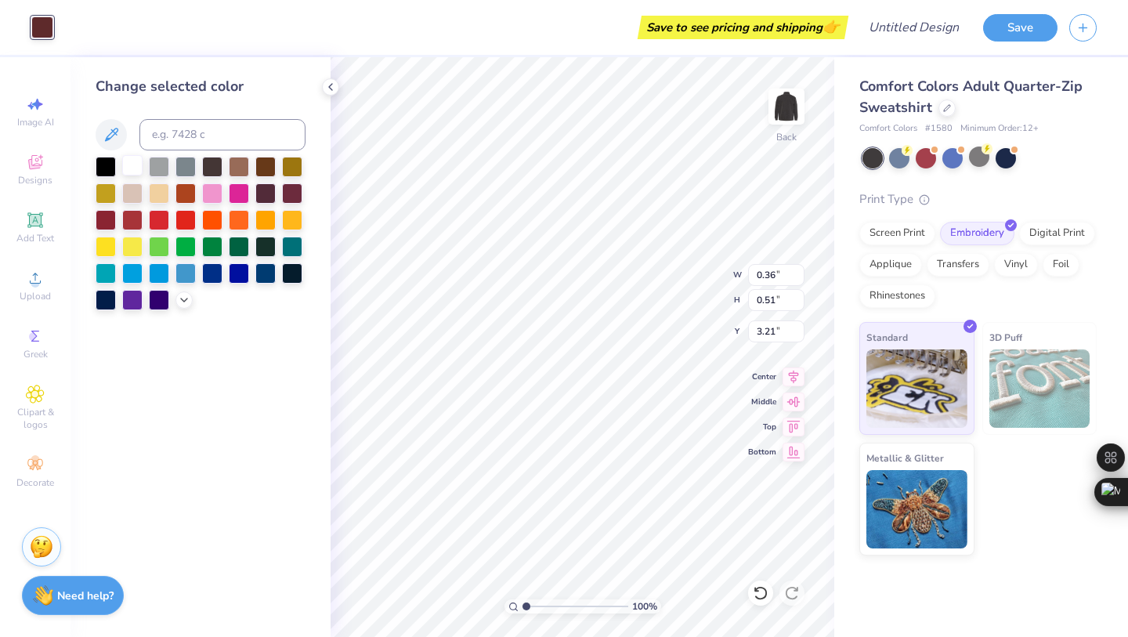
click at [136, 163] on div at bounding box center [132, 165] width 20 height 20
click at [674, 36] on div "Save to see pricing and shipping 👉" at bounding box center [743, 28] width 203 height 24
click at [709, 44] on div "Save to see pricing and shipping 👉" at bounding box center [454, 27] width 779 height 55
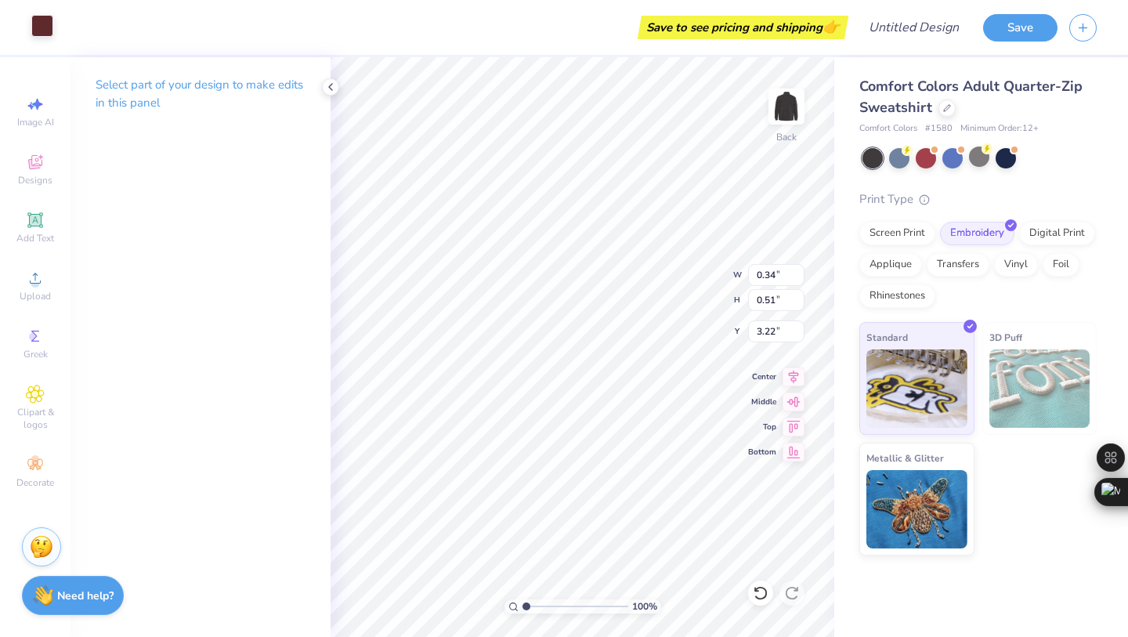
click at [31, 20] on div at bounding box center [42, 26] width 22 height 22
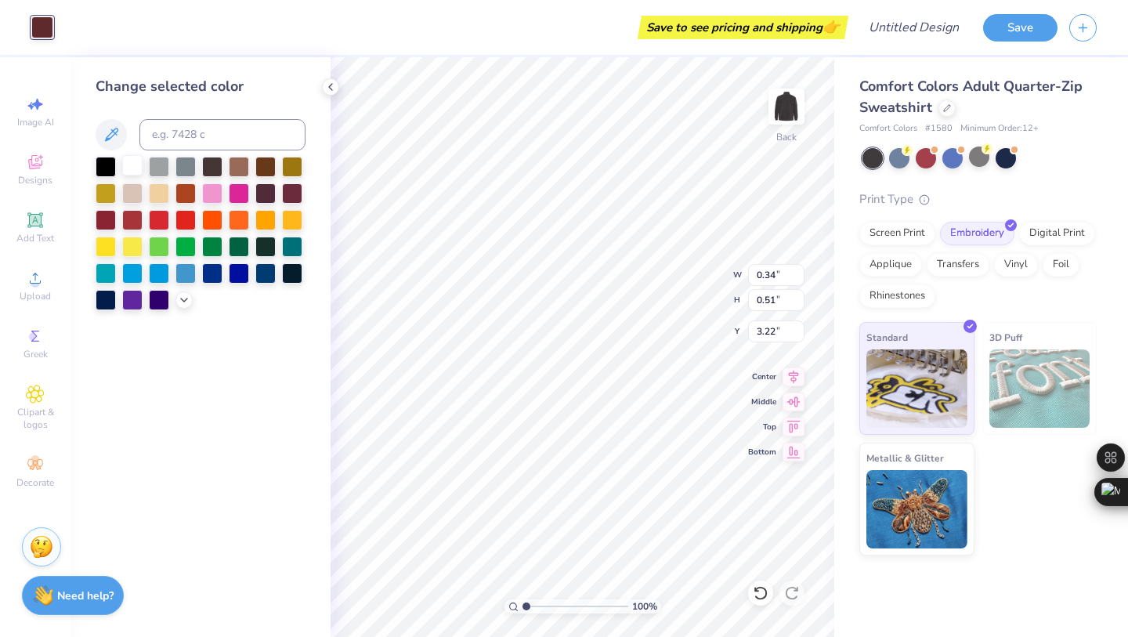
click at [132, 165] on body "Art colors Save to see pricing and shipping 👉 Design Title Save Image AI Design…" at bounding box center [564, 318] width 1128 height 637
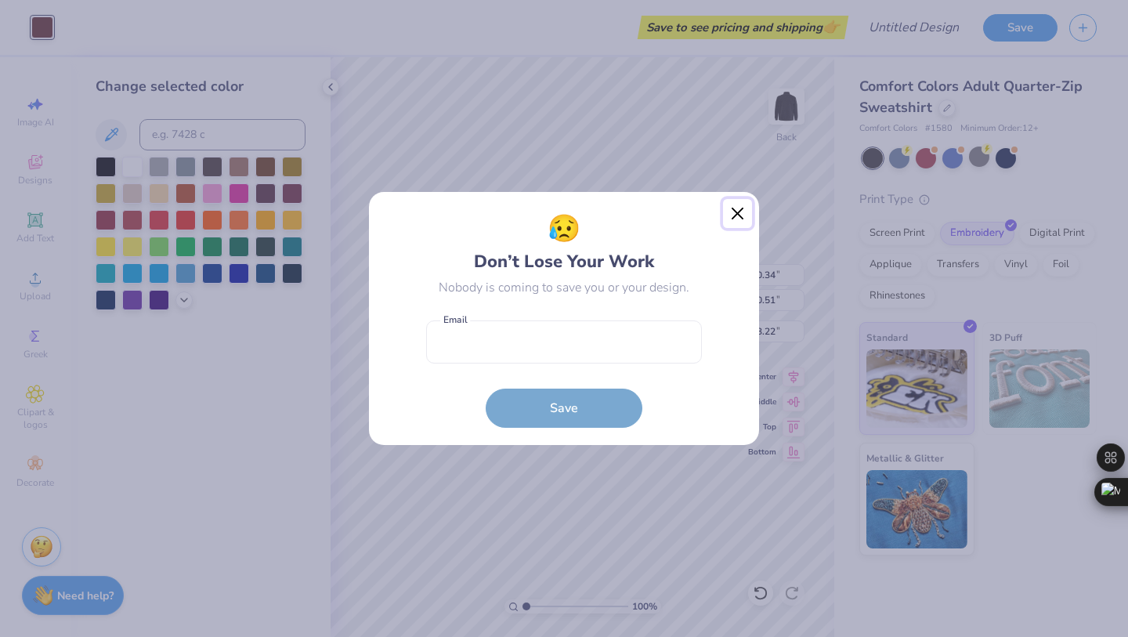
click at [734, 219] on button "Close" at bounding box center [738, 214] width 30 height 30
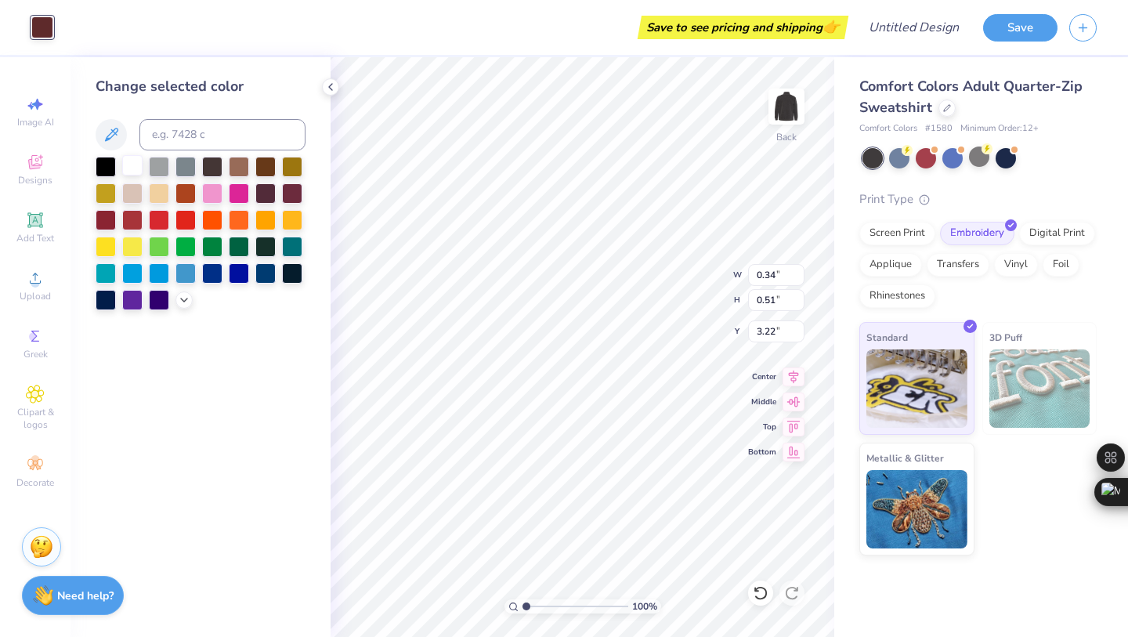
click at [140, 168] on div at bounding box center [132, 165] width 20 height 20
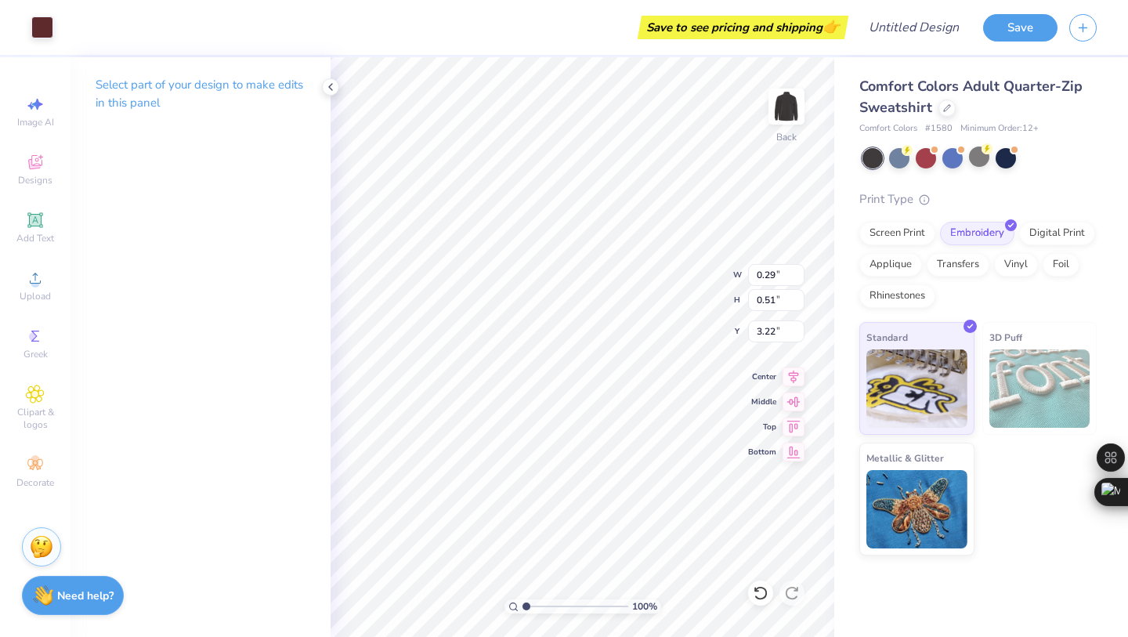
click at [58, 34] on div "Art colors Save to see pricing and shipping 👉 Design Title Save" at bounding box center [564, 27] width 1128 height 55
click at [50, 33] on div at bounding box center [42, 26] width 22 height 22
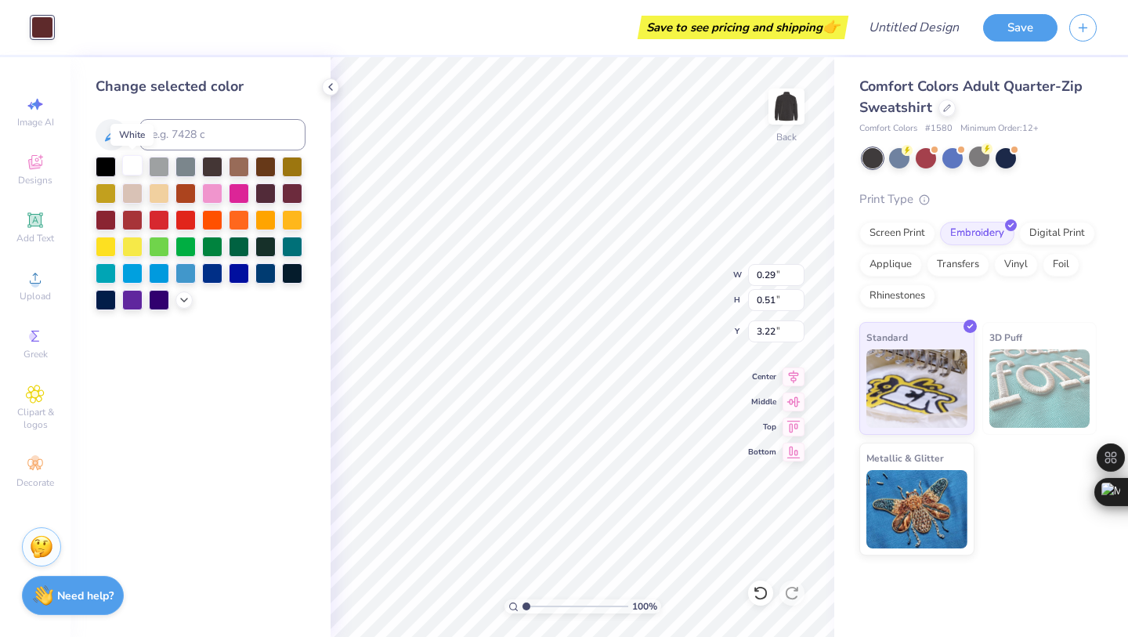
click at [139, 165] on div at bounding box center [132, 165] width 20 height 20
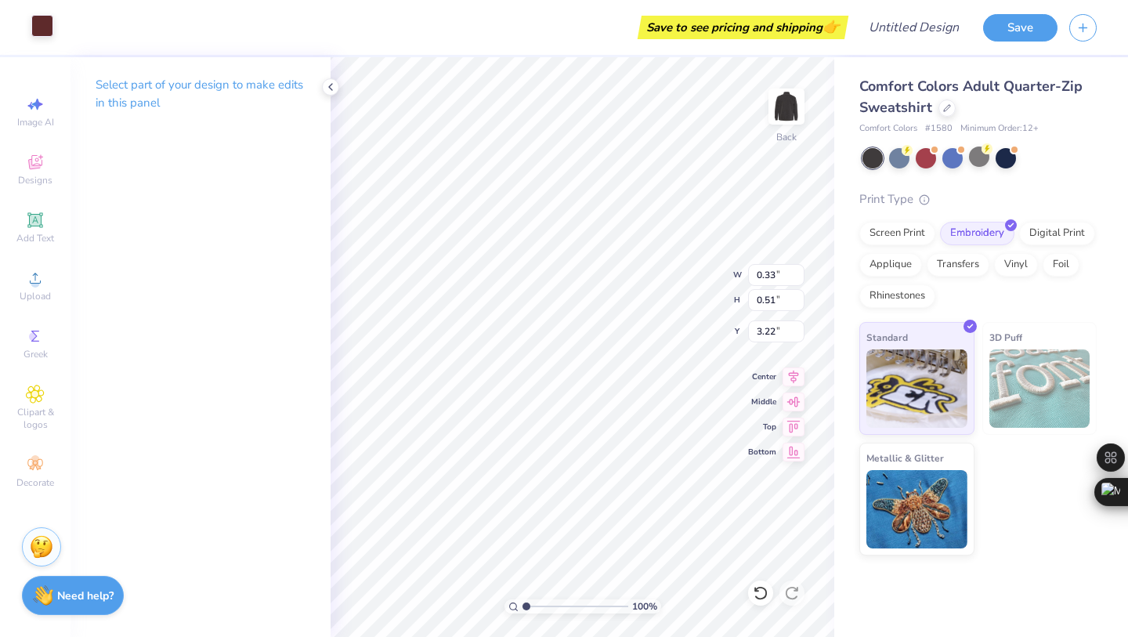
click at [33, 36] on div at bounding box center [42, 26] width 22 height 22
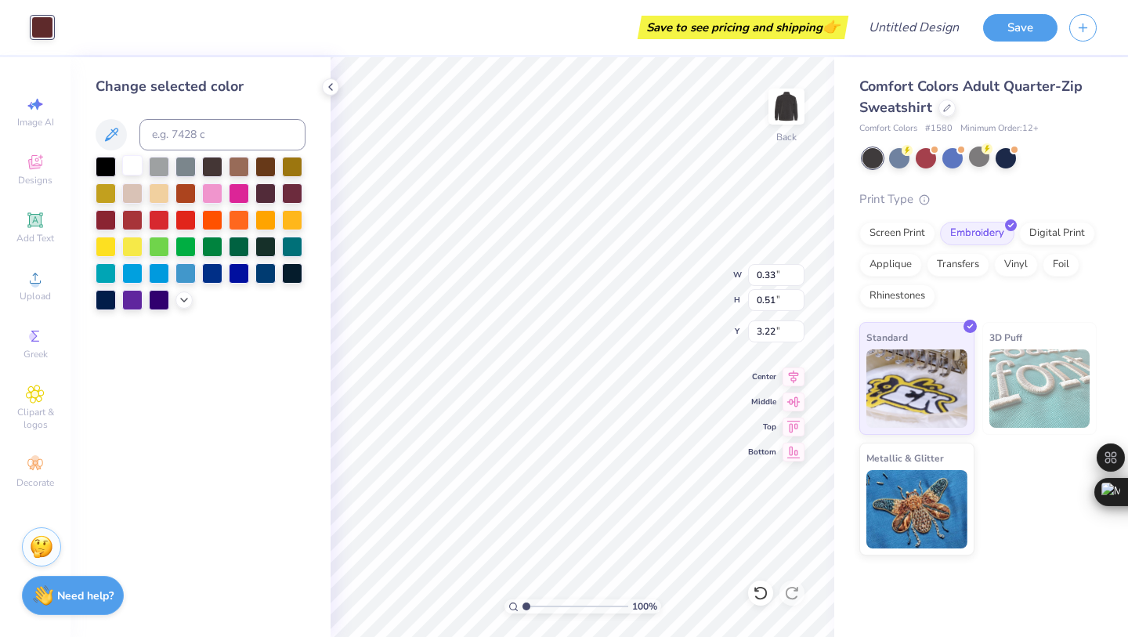
click at [136, 170] on div at bounding box center [132, 165] width 20 height 20
click at [447, 49] on div "Save to see pricing and shipping 👉" at bounding box center [454, 27] width 779 height 55
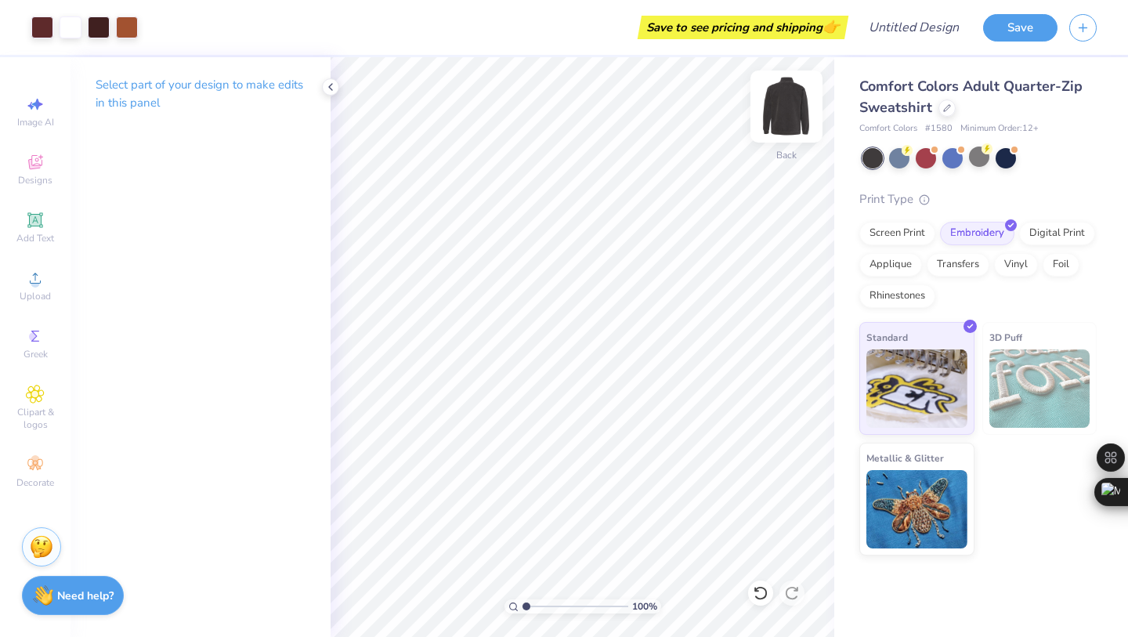
click at [788, 121] on img at bounding box center [786, 106] width 63 height 63
click at [334, 85] on icon at bounding box center [330, 87] width 13 height 13
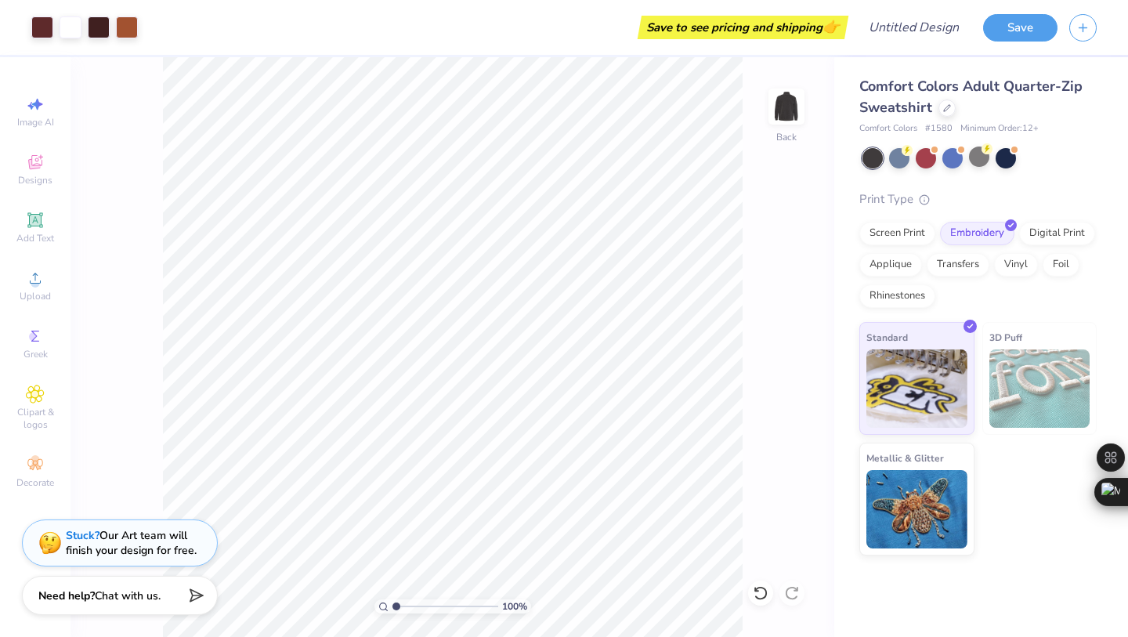
click at [353, 45] on div "Save to see pricing and shipping 👉" at bounding box center [497, 27] width 695 height 55
